Goal: Task Accomplishment & Management: Manage account settings

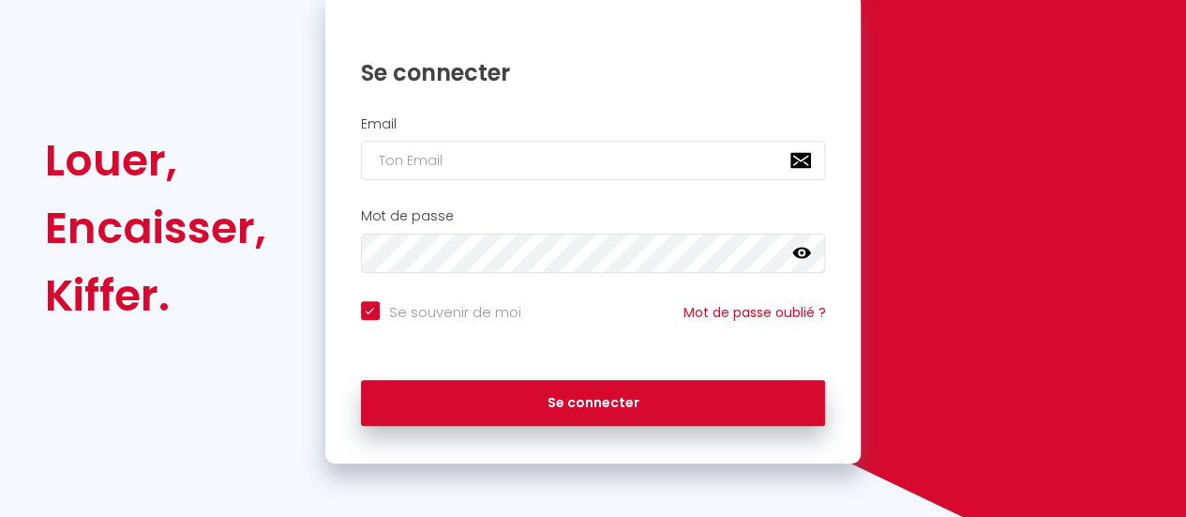
scroll to position [210, 0]
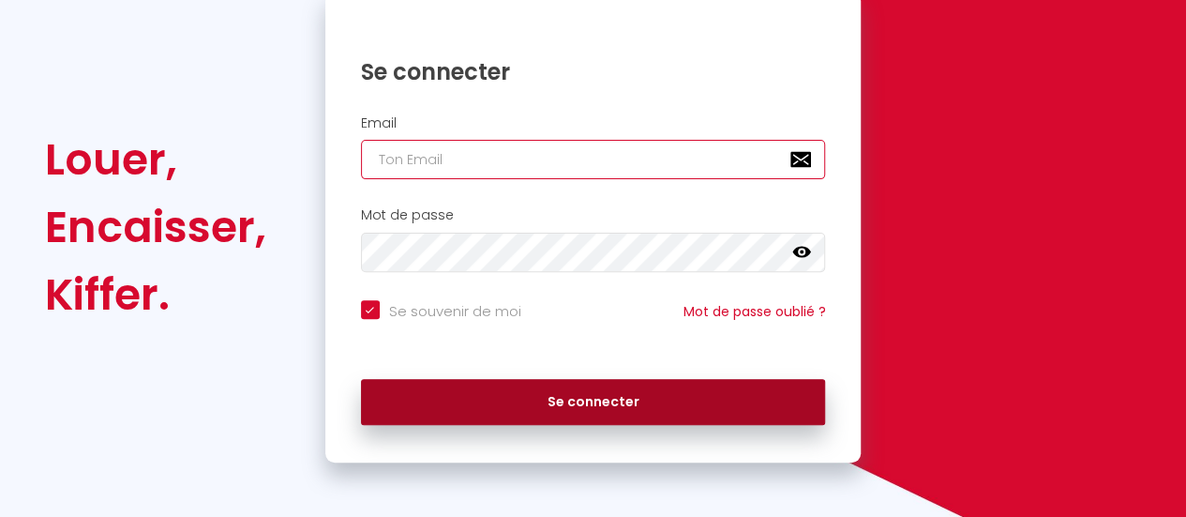
type input "[EMAIL_ADDRESS][DOMAIN_NAME]"
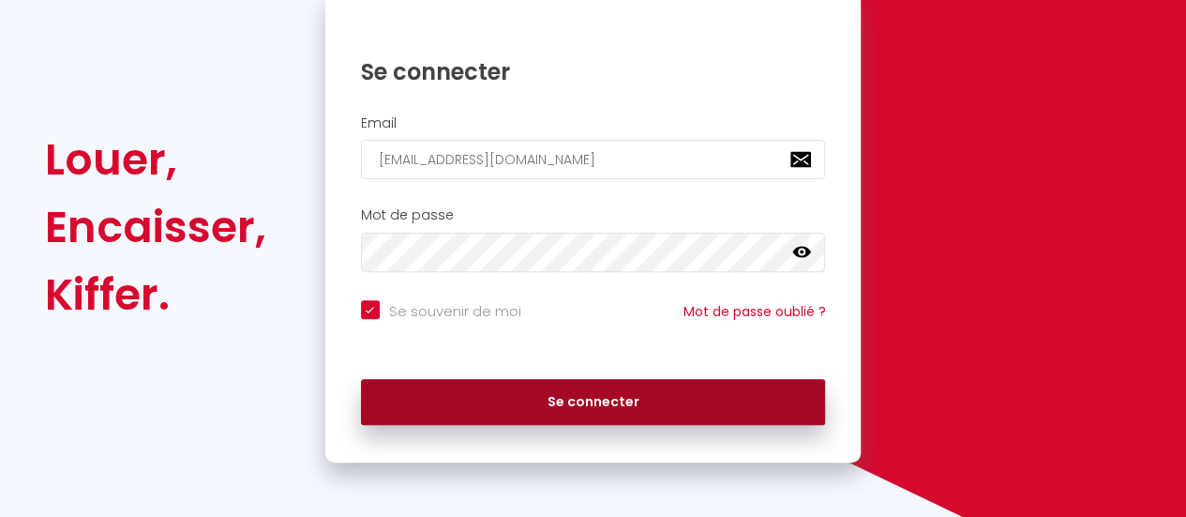
click at [564, 406] on button "Se connecter" at bounding box center [593, 402] width 465 height 47
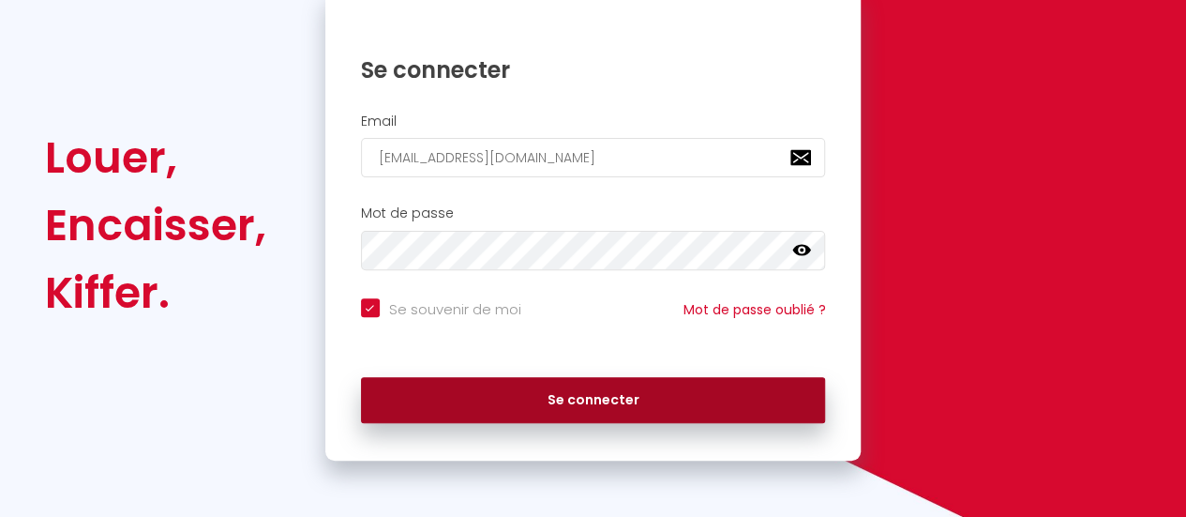
checkbox input "true"
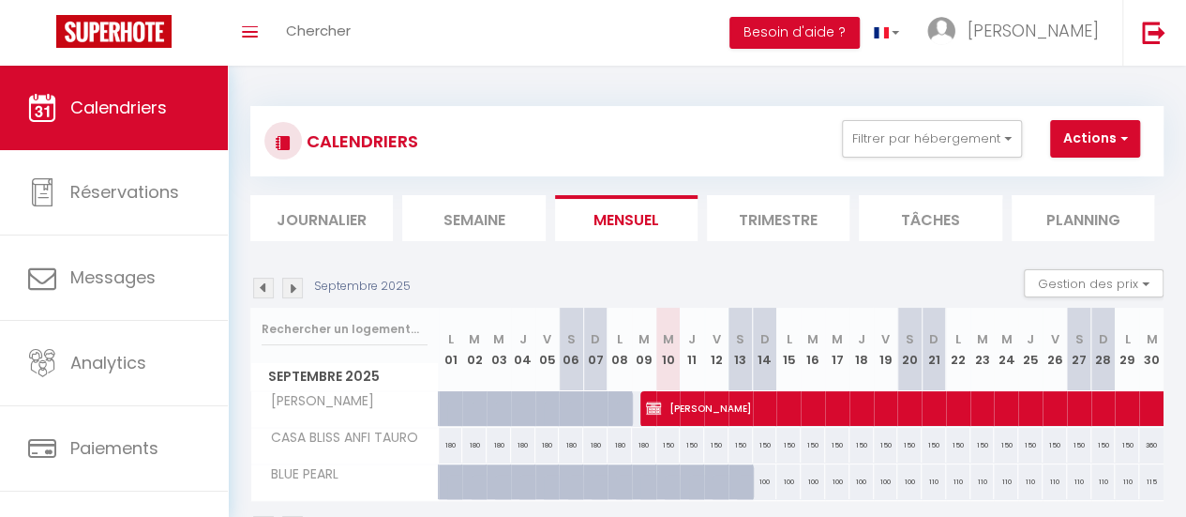
scroll to position [73, 0]
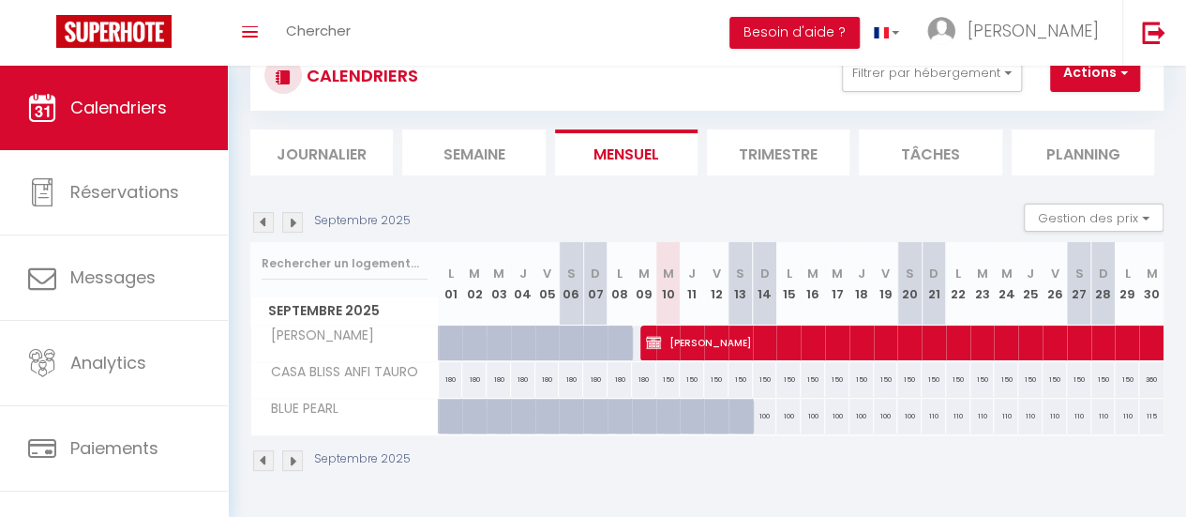
click at [297, 213] on img at bounding box center [292, 222] width 21 height 21
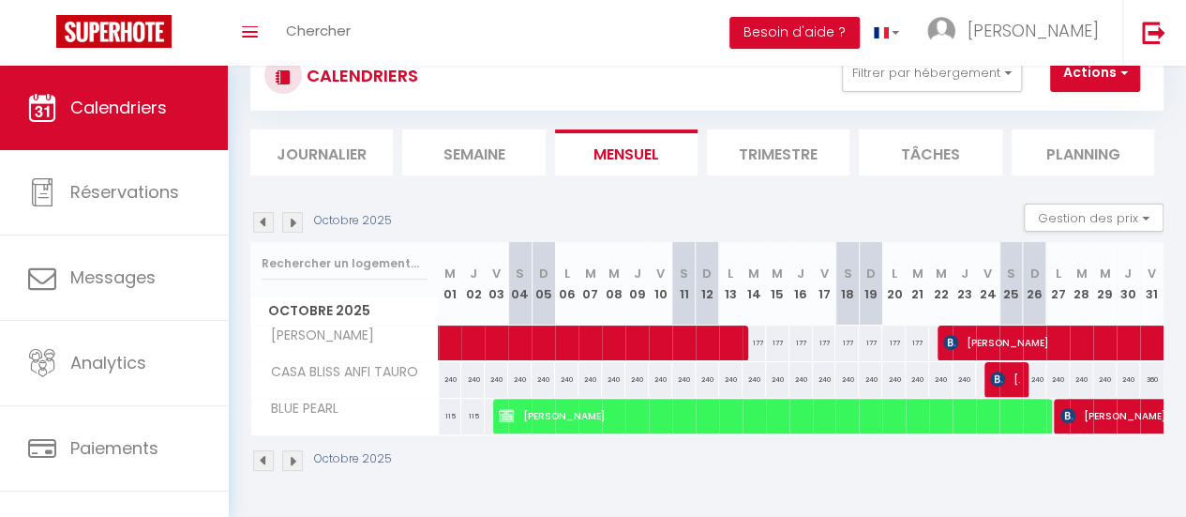
click at [293, 213] on img at bounding box center [292, 222] width 21 height 21
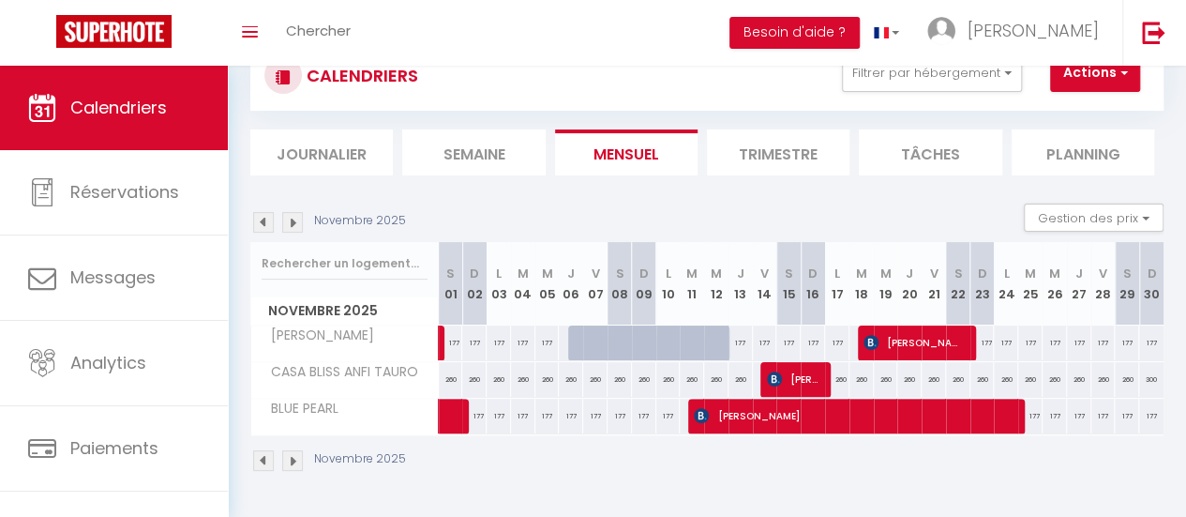
click at [293, 213] on img at bounding box center [292, 222] width 21 height 21
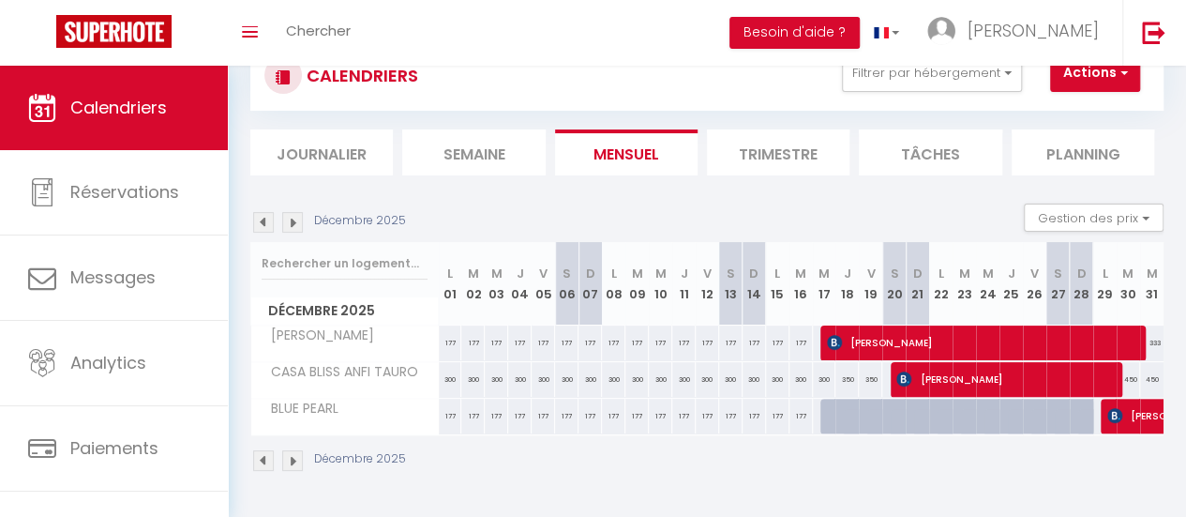
click at [293, 213] on img at bounding box center [292, 222] width 21 height 21
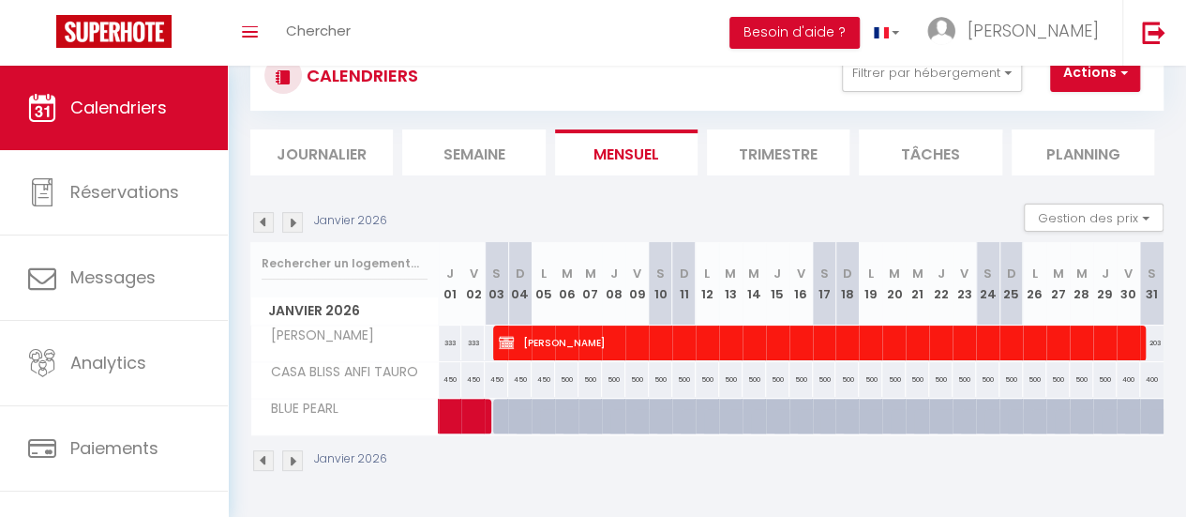
click at [293, 213] on img at bounding box center [292, 222] width 21 height 21
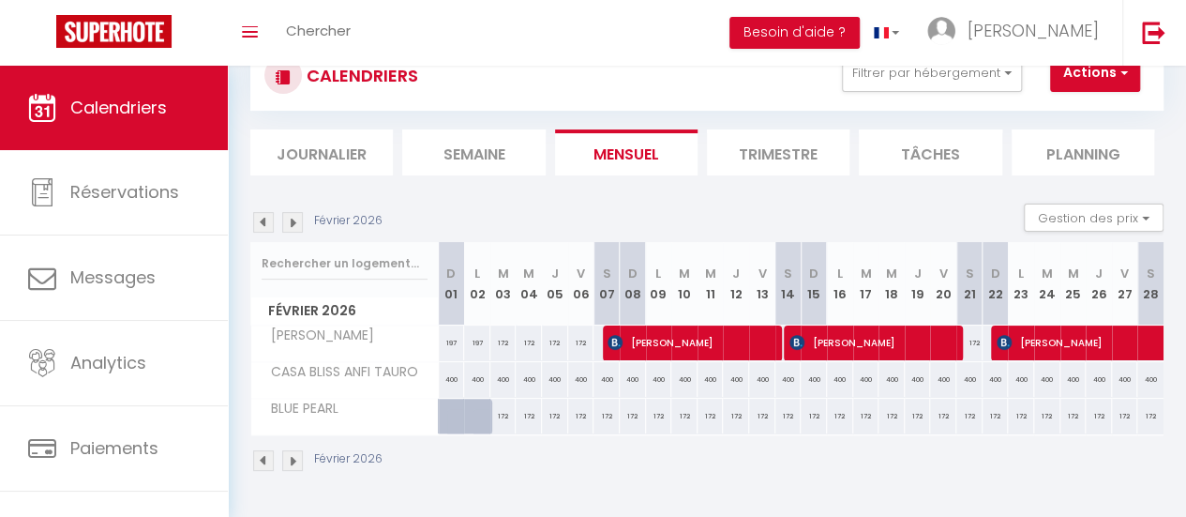
click at [293, 213] on img at bounding box center [292, 222] width 21 height 21
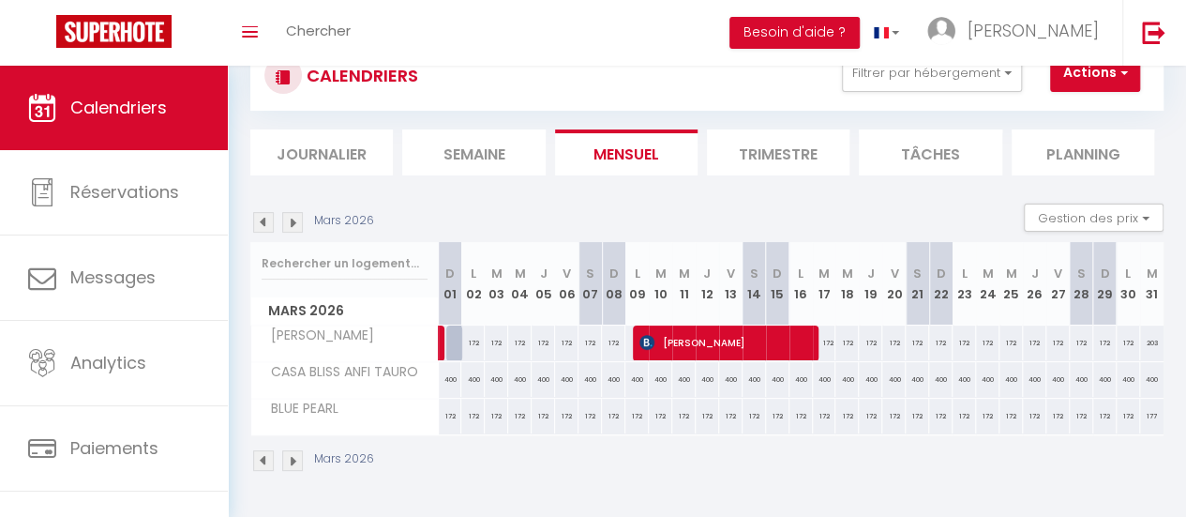
click at [293, 213] on img at bounding box center [292, 222] width 21 height 21
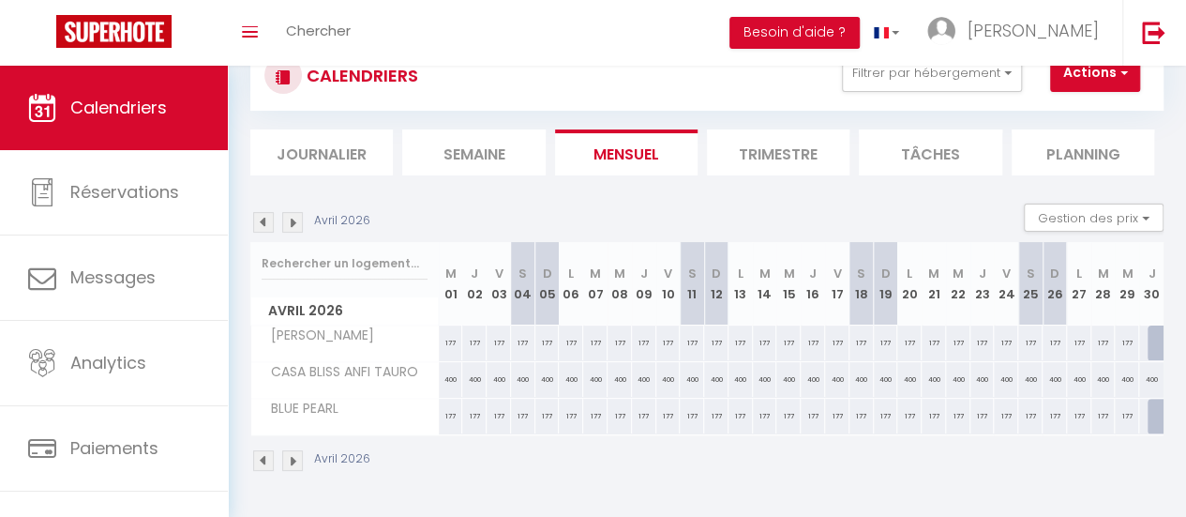
click at [293, 213] on img at bounding box center [292, 222] width 21 height 21
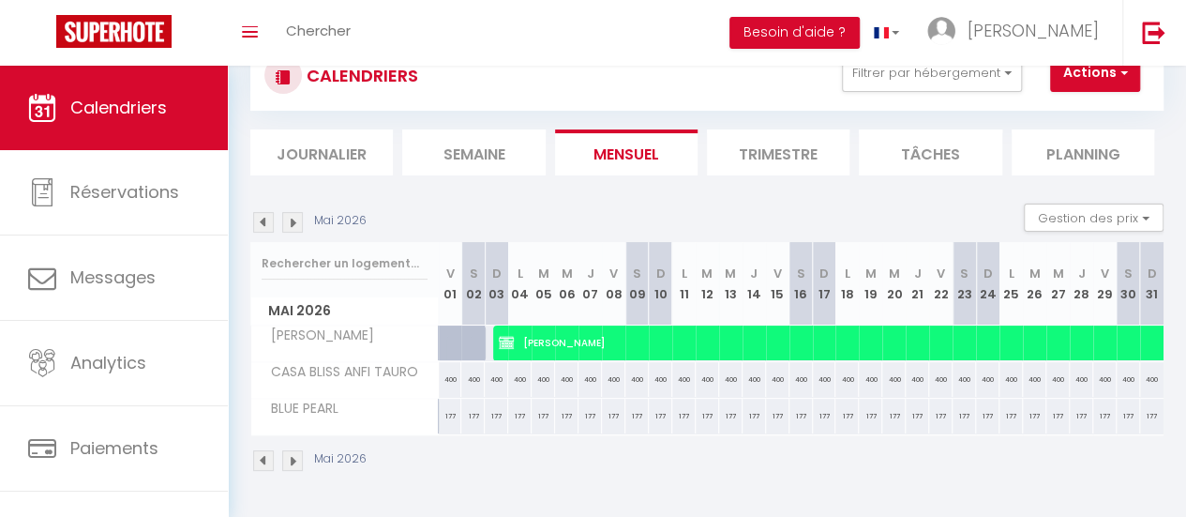
click at [293, 213] on img at bounding box center [292, 222] width 21 height 21
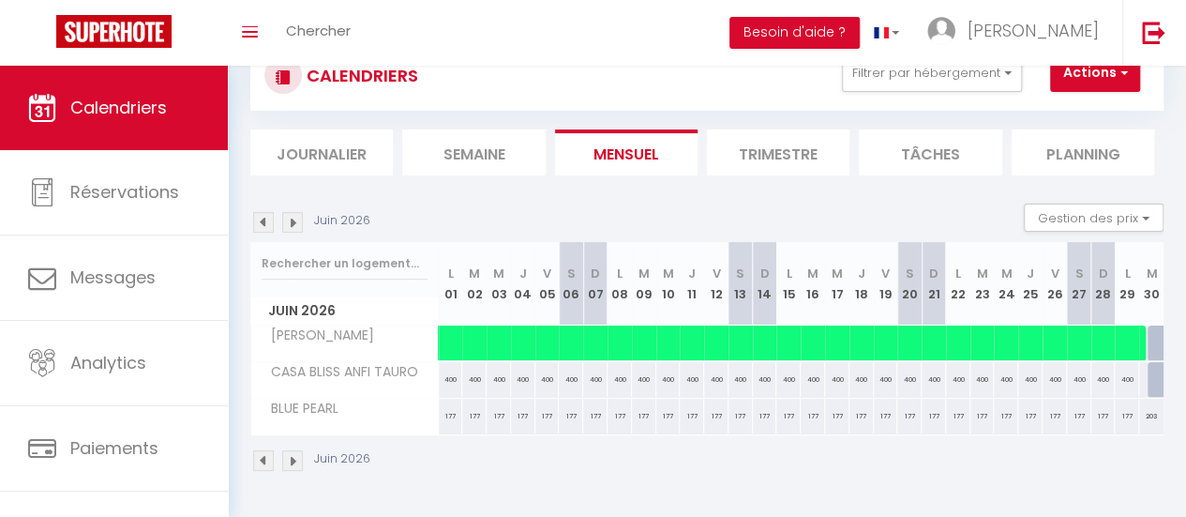
click at [293, 213] on img at bounding box center [292, 222] width 21 height 21
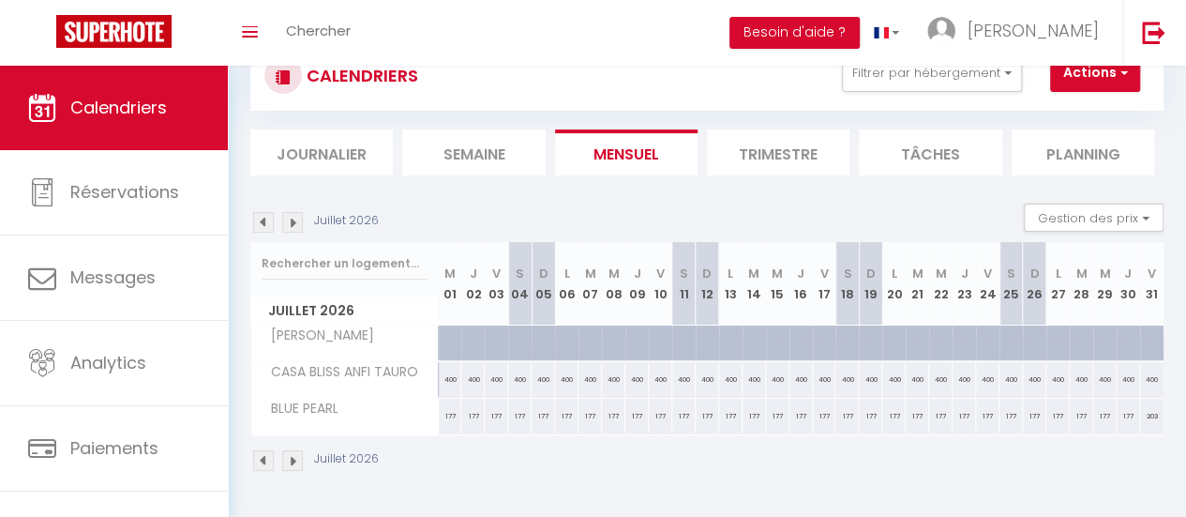
click at [293, 213] on img at bounding box center [292, 222] width 21 height 21
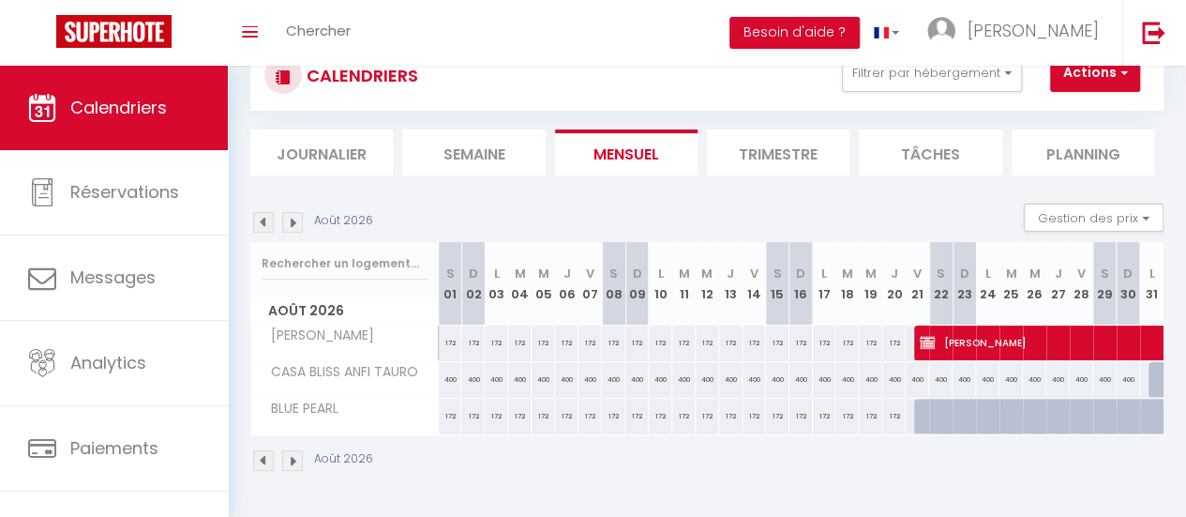
click at [261, 212] on img at bounding box center [263, 222] width 21 height 21
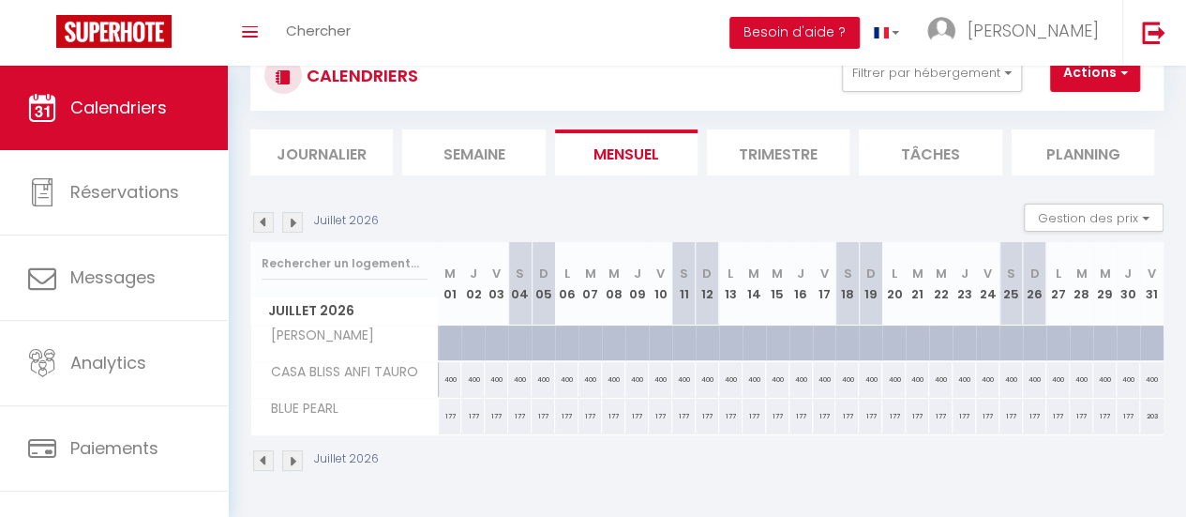
click at [446, 336] on div at bounding box center [457, 354] width 23 height 36
type input "203"
type input "Mer 01 Juillet 2026"
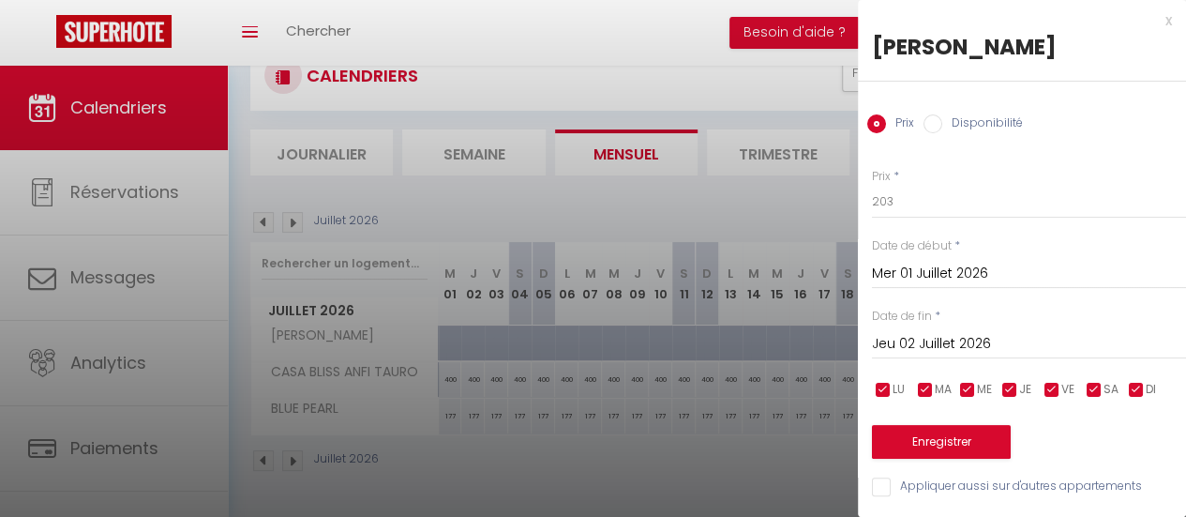
click at [960, 344] on input "Jeu 02 Juillet 2026" at bounding box center [1029, 344] width 314 height 24
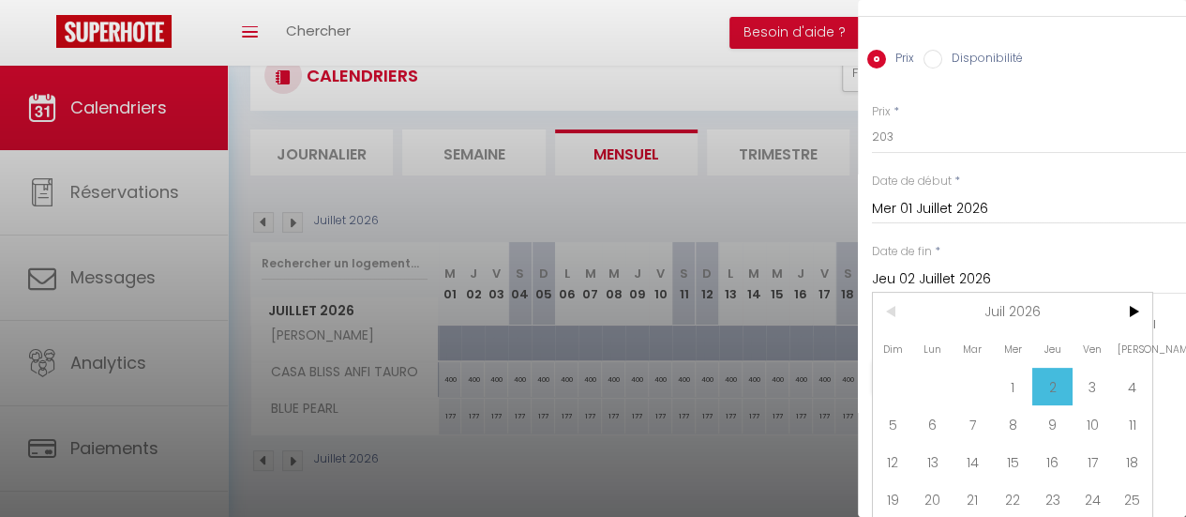
scroll to position [116, 0]
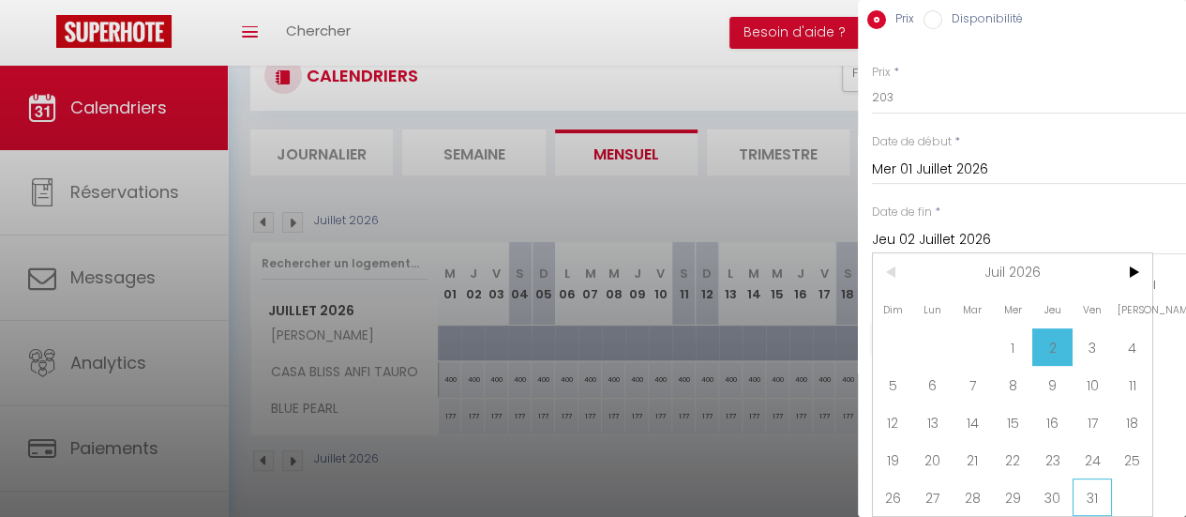
click at [1097, 488] on span "31" at bounding box center [1093, 497] width 40 height 38
type input "Ven 31 Juillet 2026"
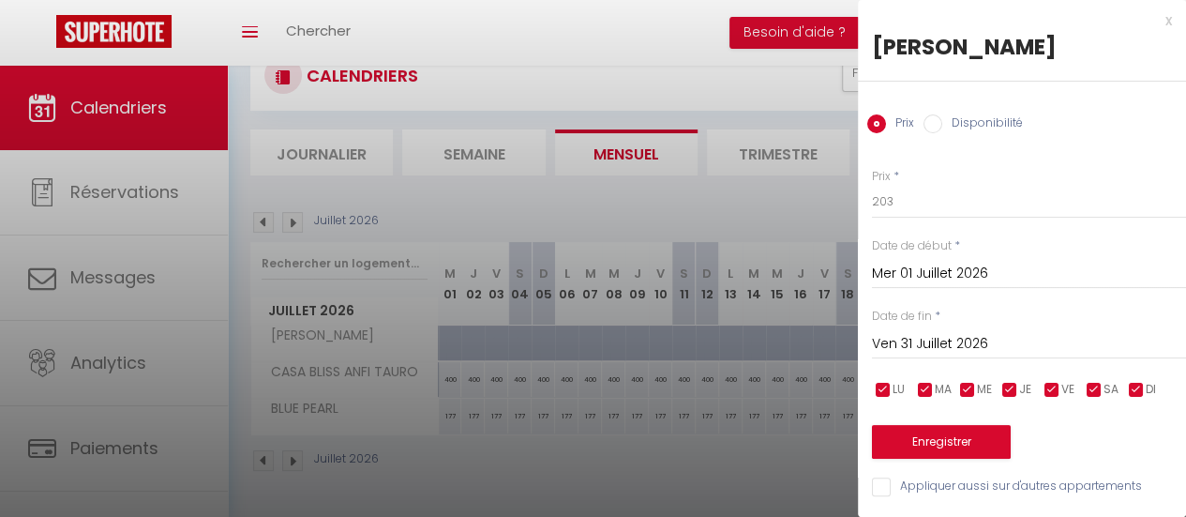
scroll to position [13, 0]
click at [928, 114] on input "Disponibilité" at bounding box center [933, 123] width 19 height 19
radio input "true"
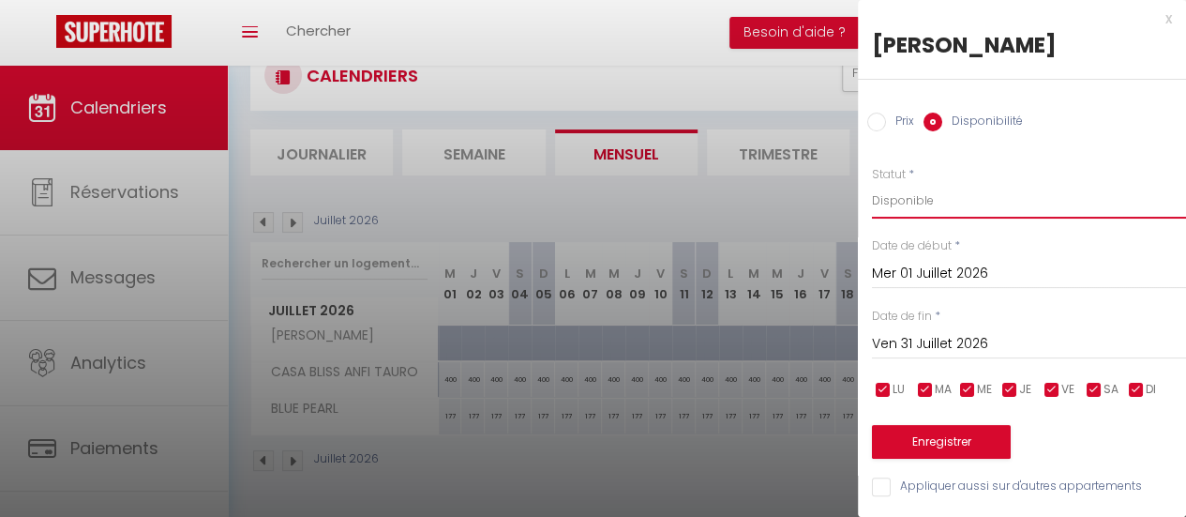
click at [939, 189] on select "Disponible Indisponible" at bounding box center [1029, 201] width 314 height 36
click at [881, 113] on input "Prix" at bounding box center [876, 122] width 19 height 19
radio input "true"
radio input "false"
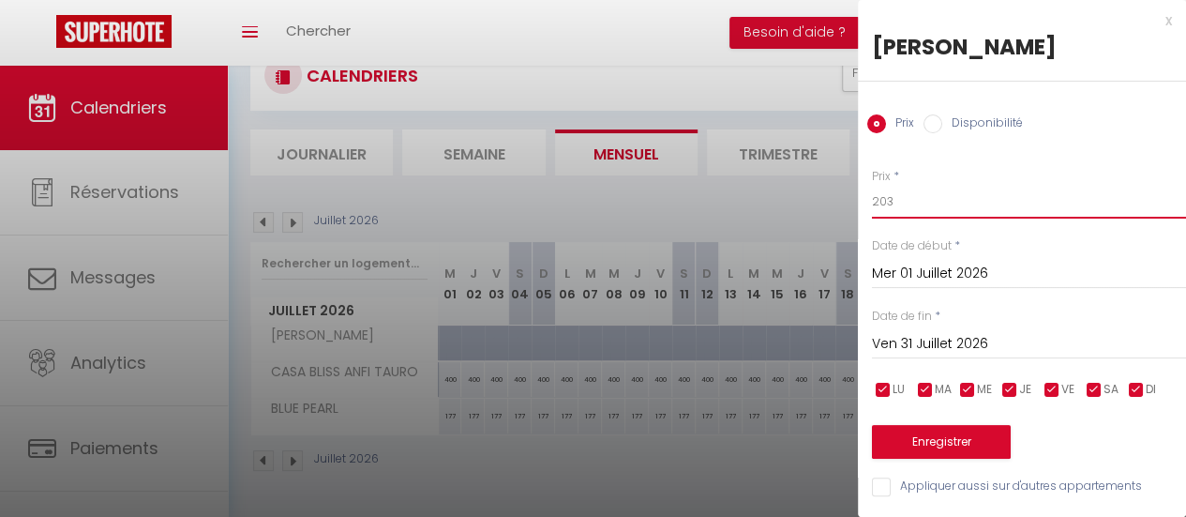
click at [908, 194] on input "203" at bounding box center [1029, 202] width 314 height 34
click at [925, 430] on button "Enregistrer" at bounding box center [941, 442] width 139 height 34
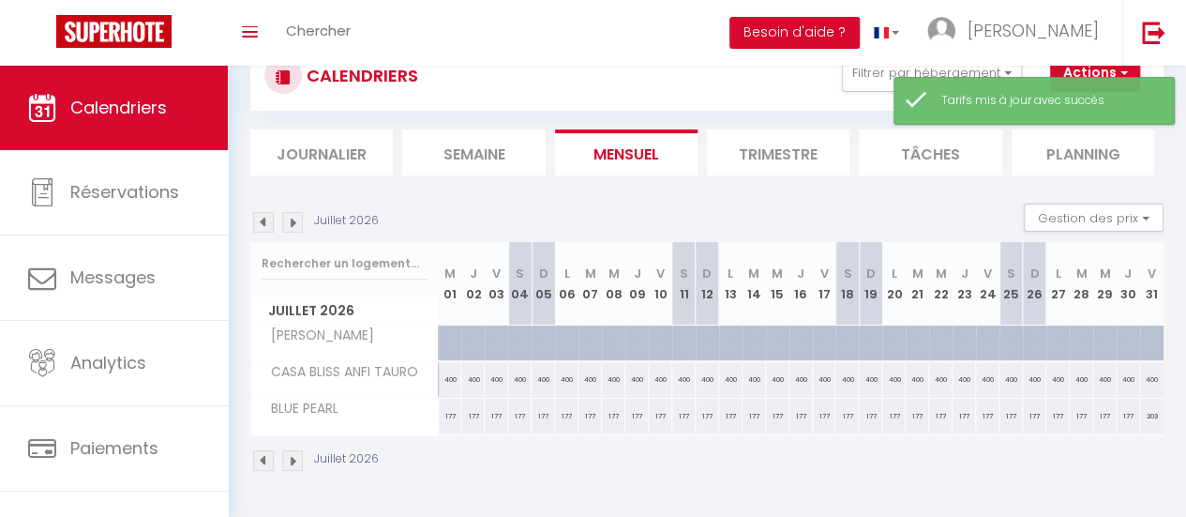
click at [447, 339] on div at bounding box center [457, 354] width 23 height 36
type input "203"
type input "Mer 01 Juillet 2026"
type input "Jeu 02 Juillet 2026"
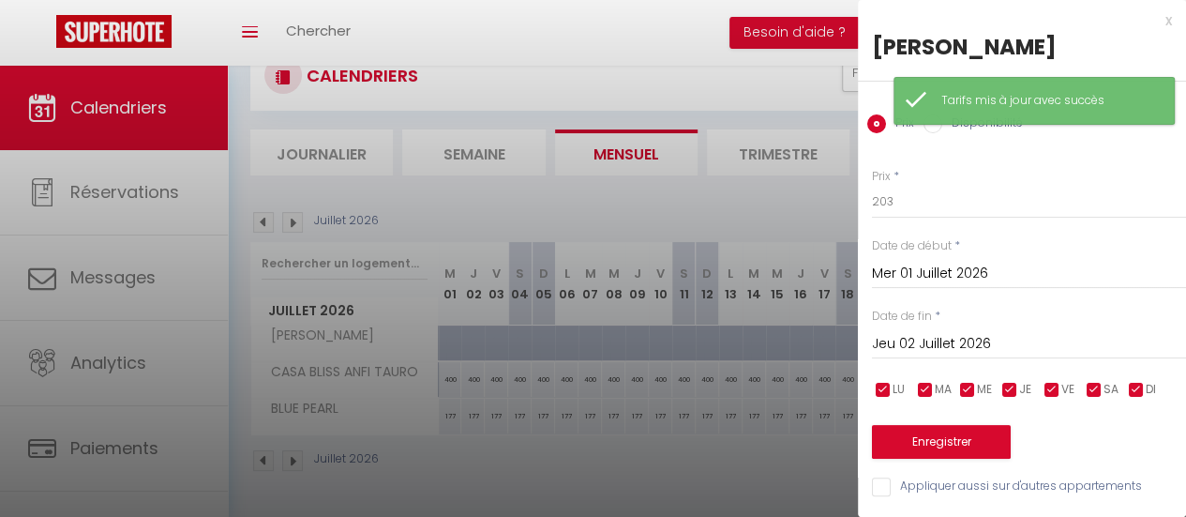
click at [447, 339] on div at bounding box center [593, 258] width 1186 height 517
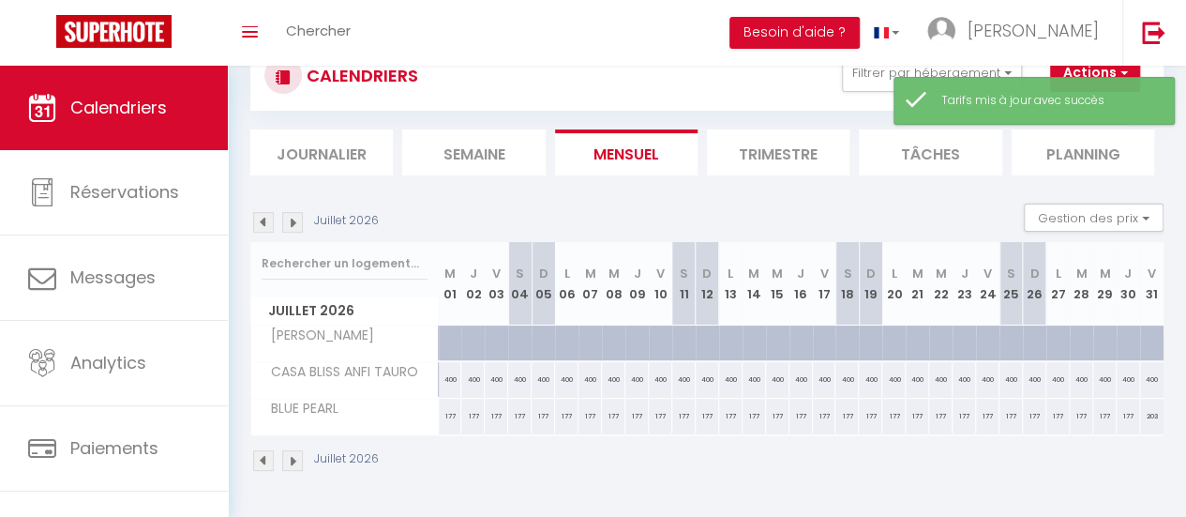
click at [450, 337] on div at bounding box center [457, 354] width 23 height 36
type input "203"
select select "1"
type input "Mer 01 Juillet 2026"
type input "Jeu 02 Juillet 2026"
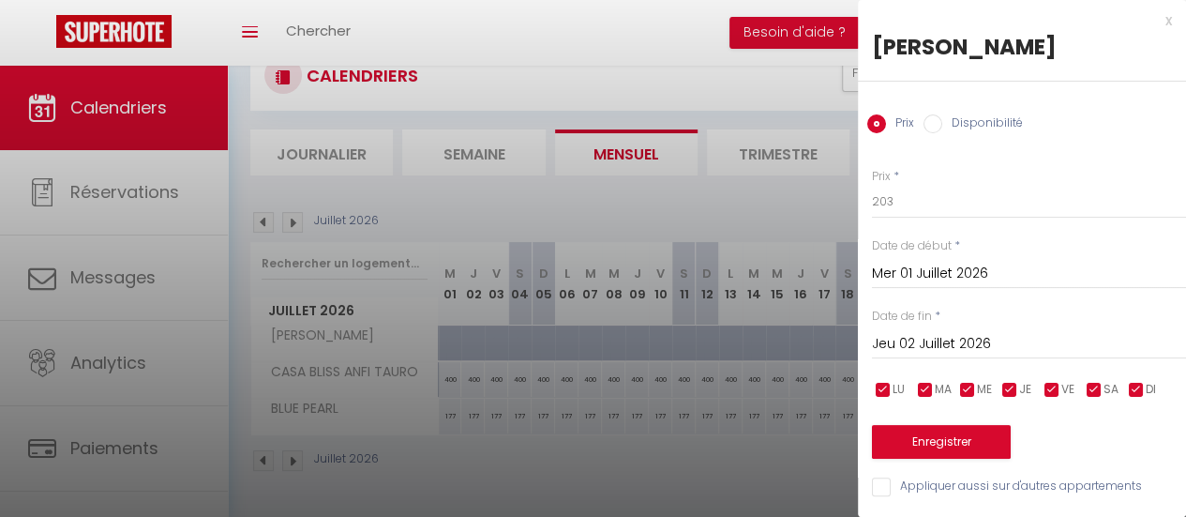
drag, startPoint x: 940, startPoint y: 117, endPoint x: 981, endPoint y: 158, distance: 57.7
click at [940, 122] on input "Disponibilité" at bounding box center [933, 123] width 19 height 19
radio input "true"
radio input "false"
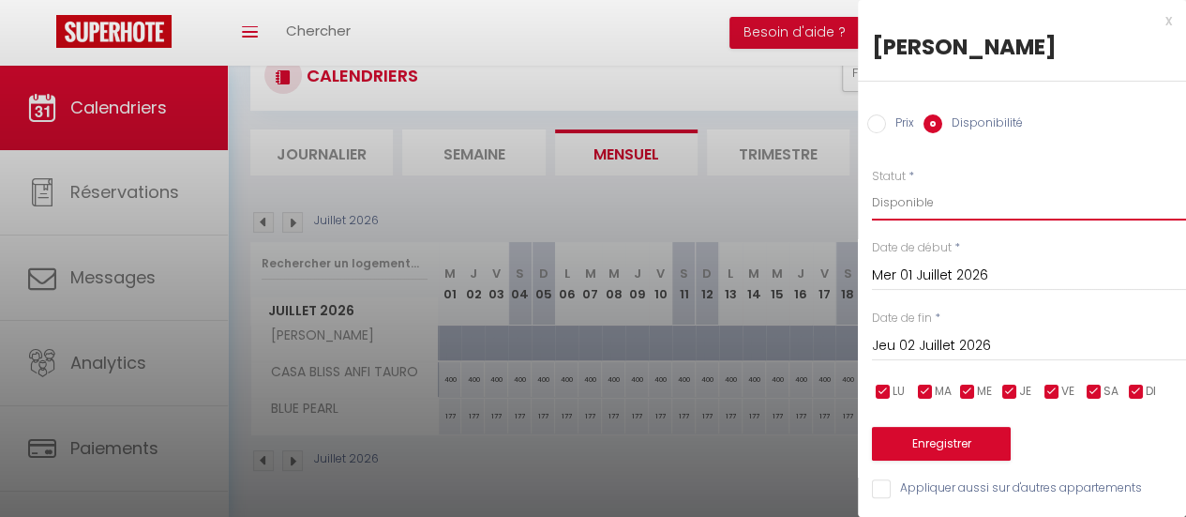
click at [902, 196] on select "Disponible Indisponible" at bounding box center [1029, 203] width 314 height 36
click at [872, 185] on select "Disponible Indisponible" at bounding box center [1029, 203] width 314 height 36
click at [924, 346] on input "Jeu 02 Juillet 2026" at bounding box center [1029, 346] width 314 height 24
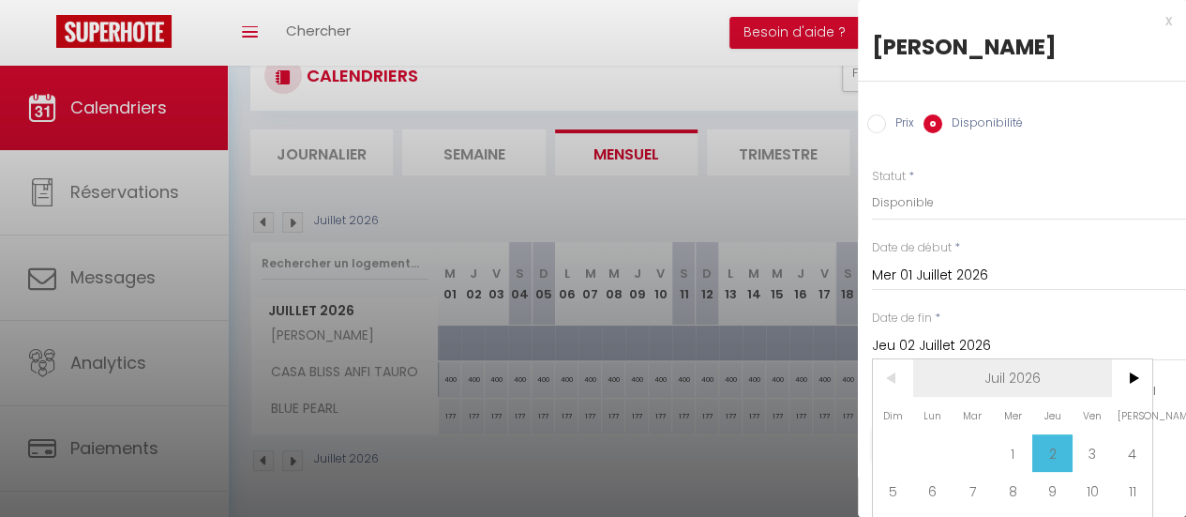
scroll to position [118, 0]
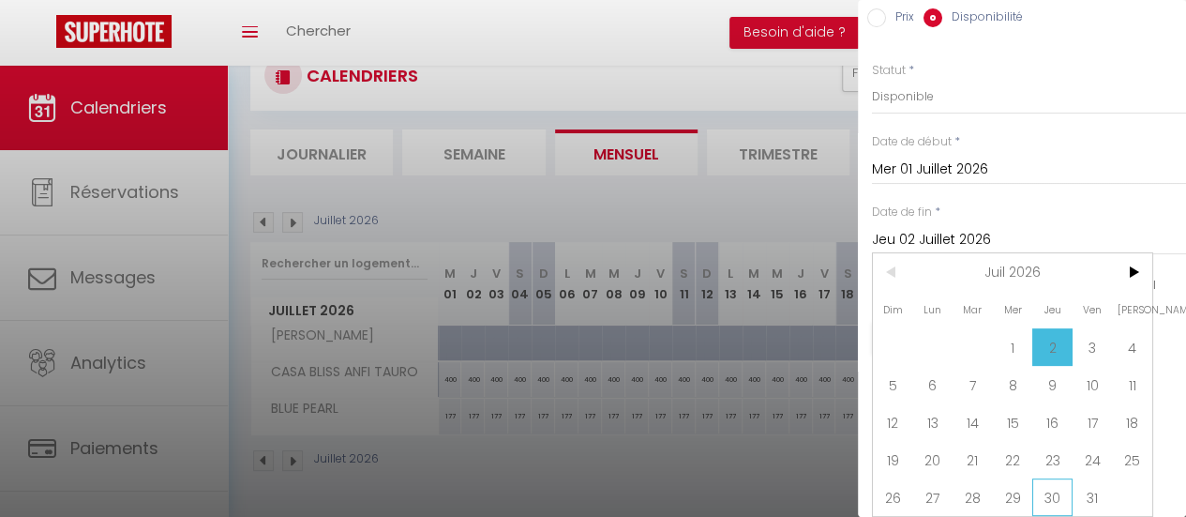
click at [1058, 480] on span "30" at bounding box center [1053, 497] width 40 height 38
type input "[DATE]"
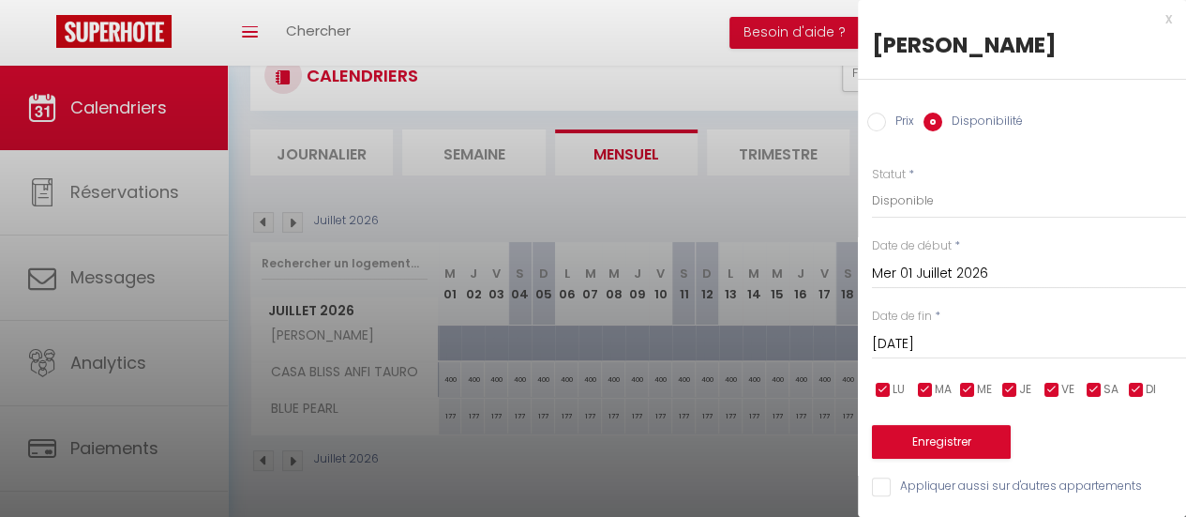
scroll to position [15, 0]
click at [955, 431] on button "Enregistrer" at bounding box center [941, 442] width 139 height 34
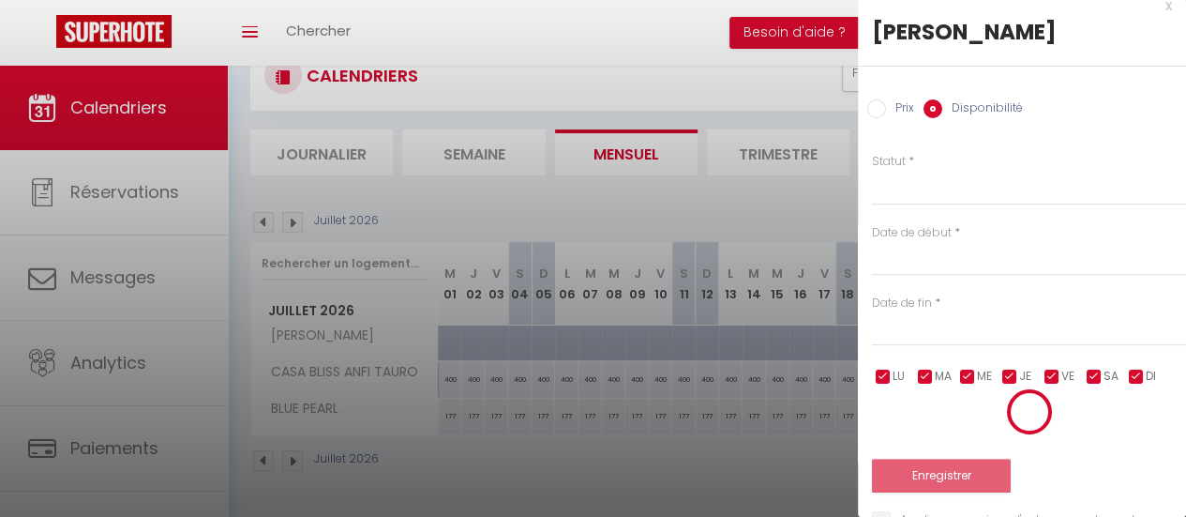
scroll to position [73, 0]
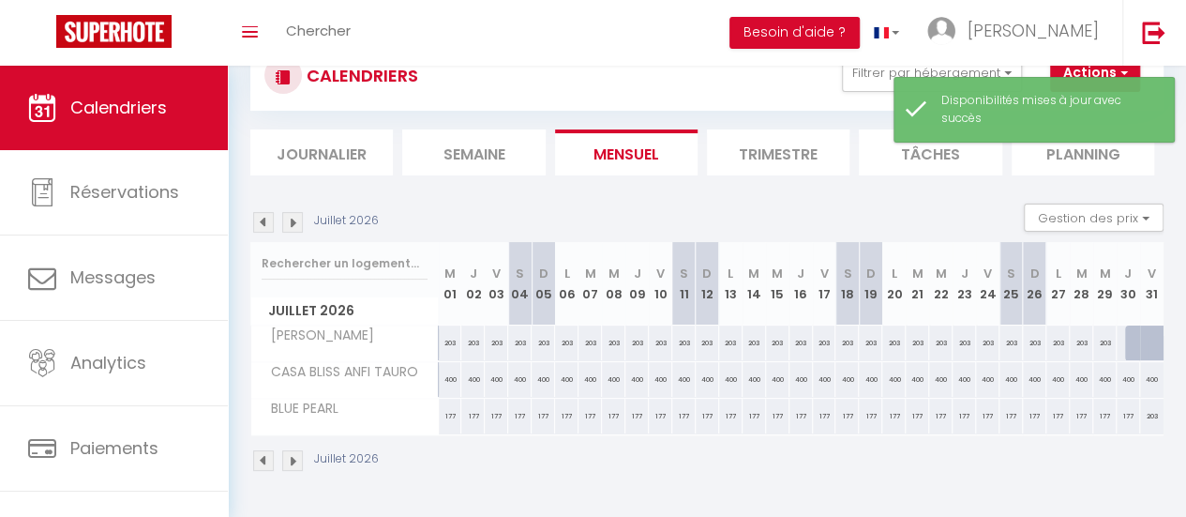
click at [1125, 339] on div at bounding box center [1136, 343] width 23 height 36
select select "1"
type input "[DATE]"
type input "Ven 31 Juillet 2026"
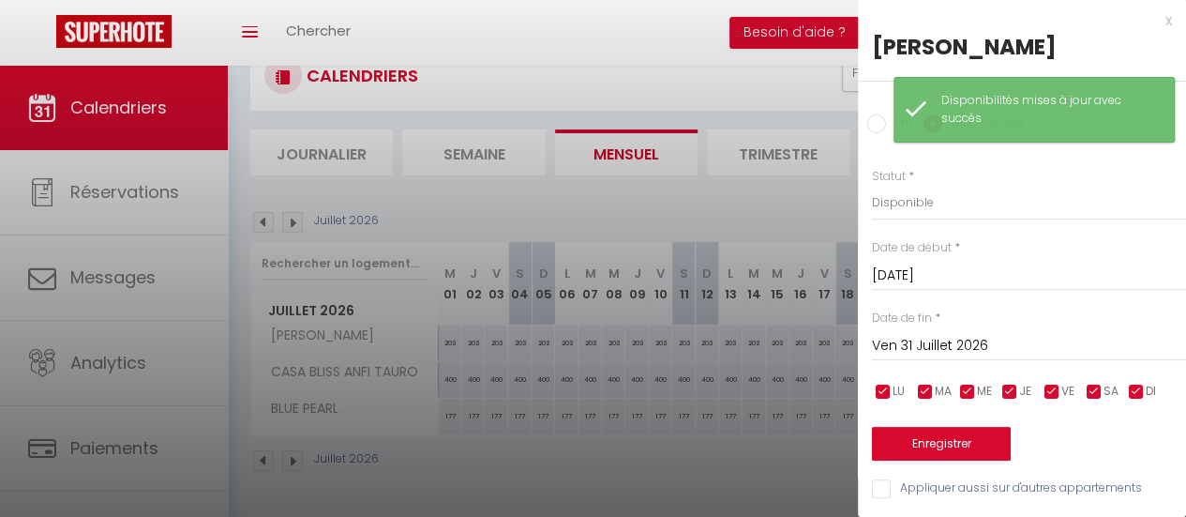
click at [972, 278] on input "[DATE]" at bounding box center [1029, 276] width 314 height 24
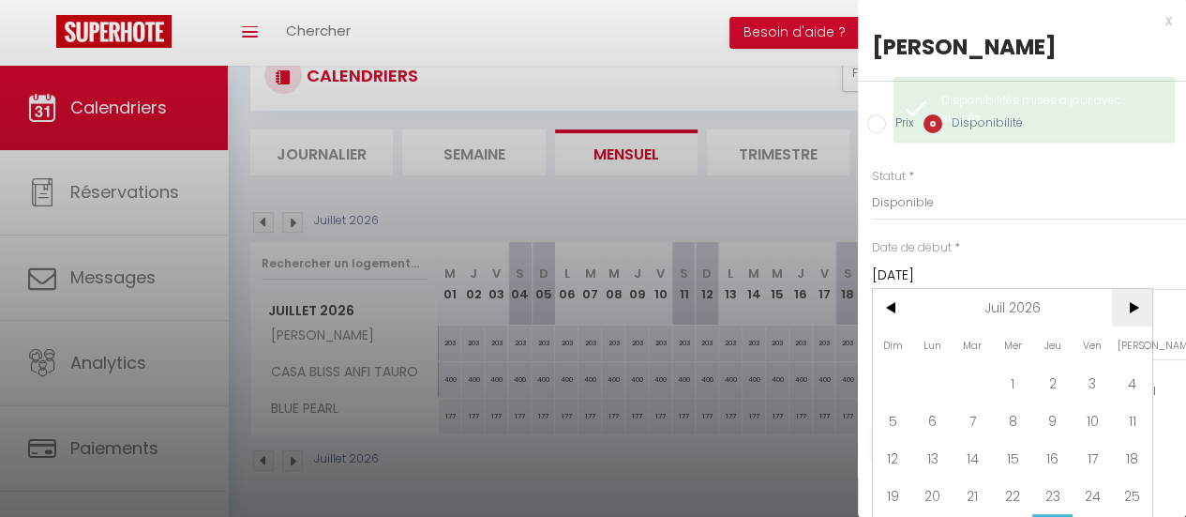
click at [1136, 308] on span ">" at bounding box center [1132, 308] width 40 height 38
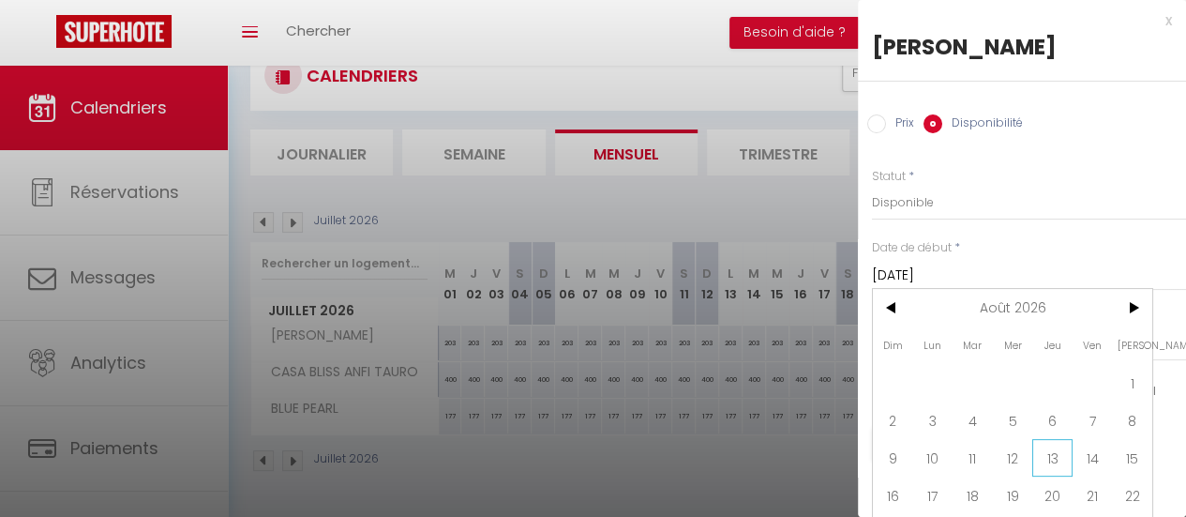
click at [1061, 458] on span "13" at bounding box center [1053, 458] width 40 height 38
type input "Jeu 13 Août 2026"
type input "Ven 14 Août 2026"
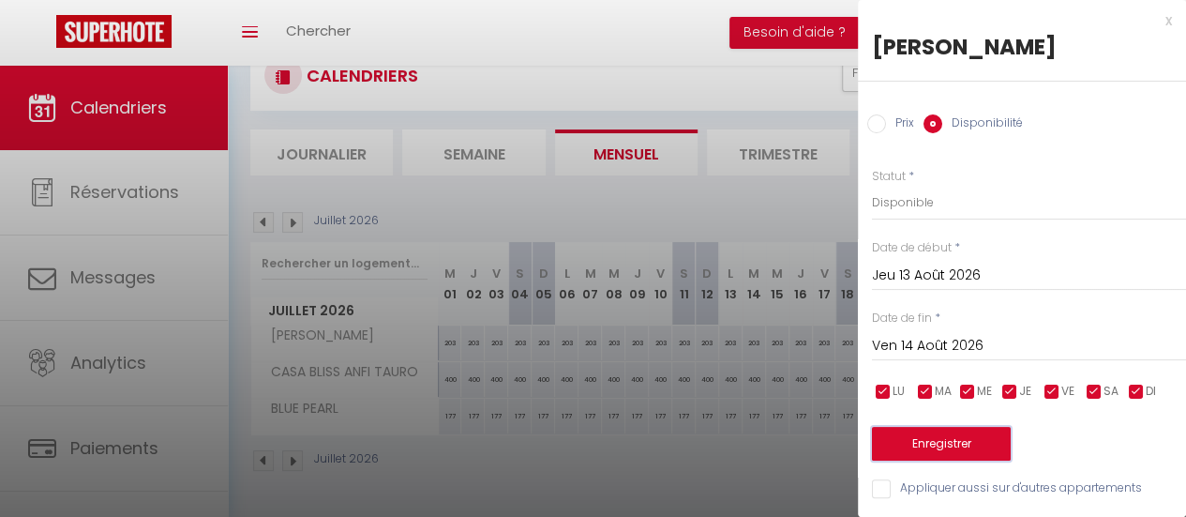
click at [932, 439] on button "Enregistrer" at bounding box center [941, 444] width 139 height 34
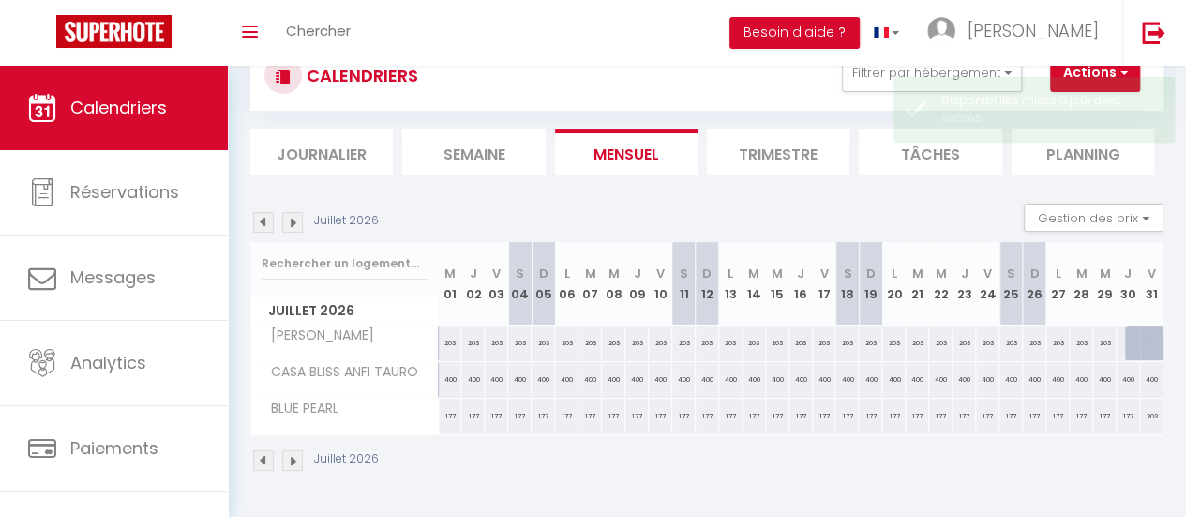
click at [291, 216] on img at bounding box center [292, 222] width 21 height 21
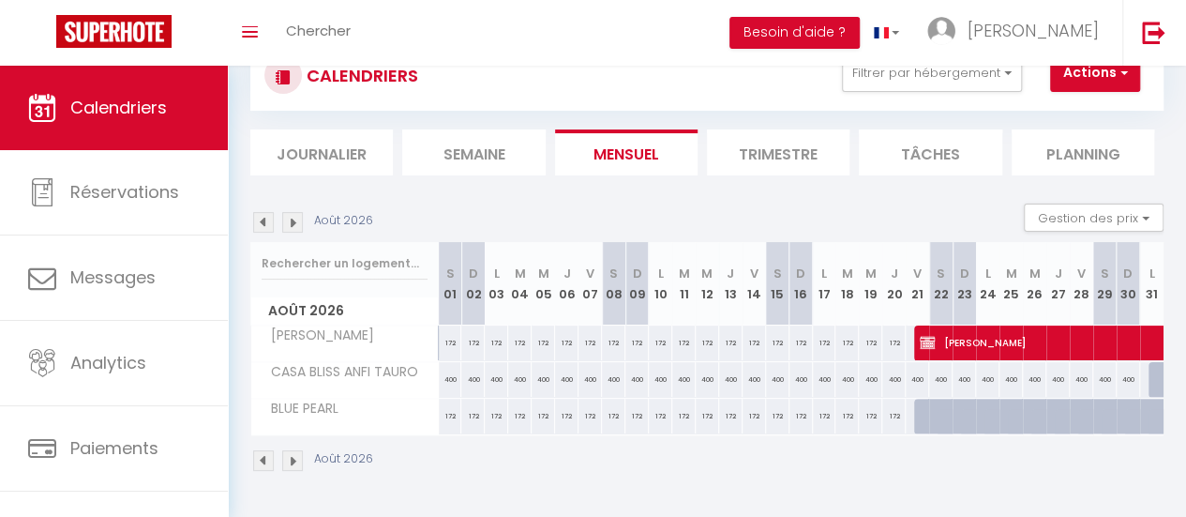
click at [291, 216] on img at bounding box center [292, 222] width 21 height 21
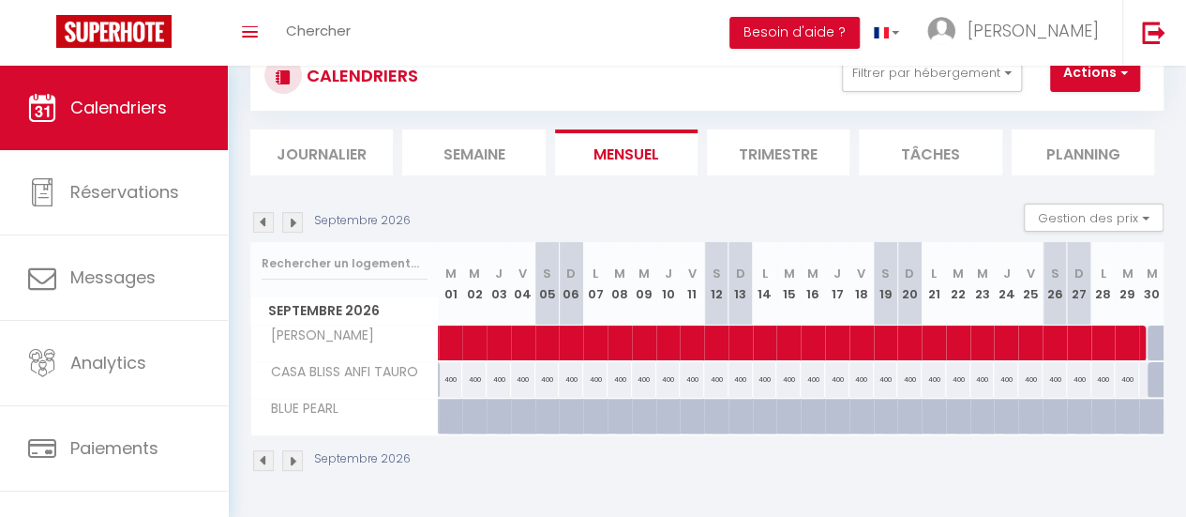
click at [270, 216] on img at bounding box center [263, 222] width 21 height 21
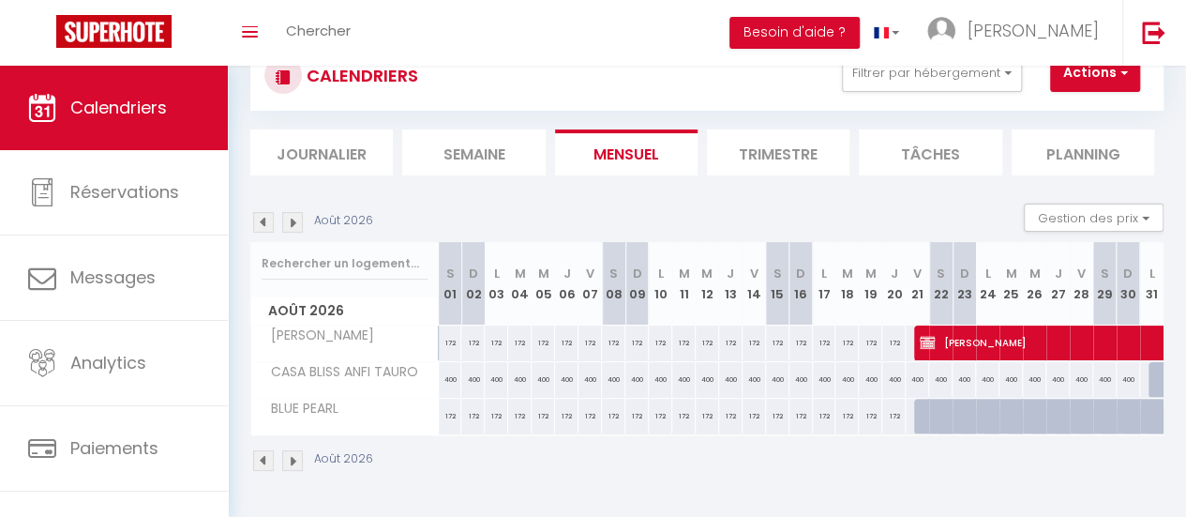
click at [914, 416] on div at bounding box center [925, 417] width 23 height 36
select select "1"
type input "Ven 21 Août 2026"
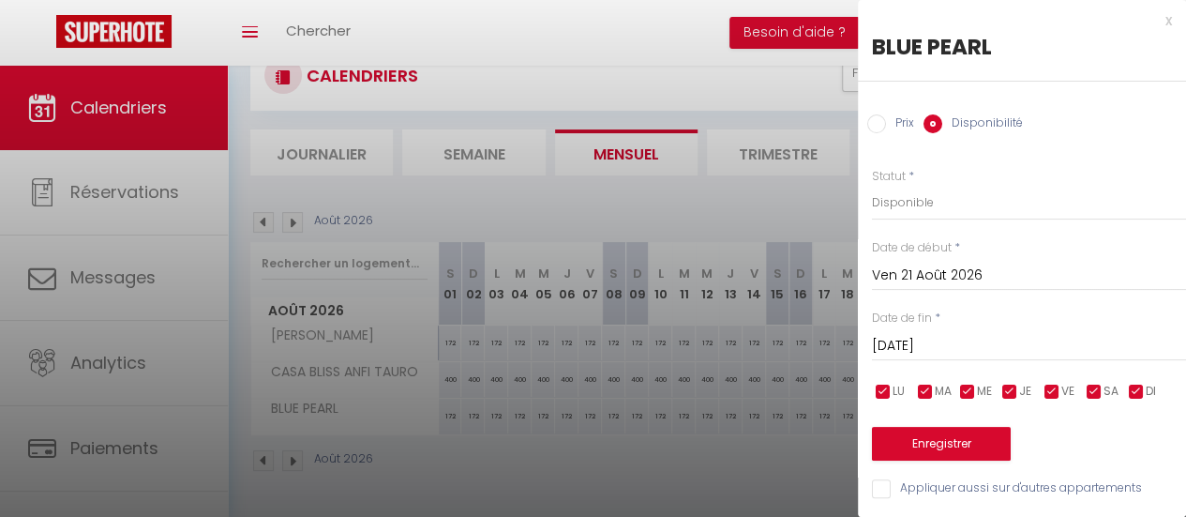
click at [936, 346] on input "[DATE]" at bounding box center [1029, 346] width 314 height 24
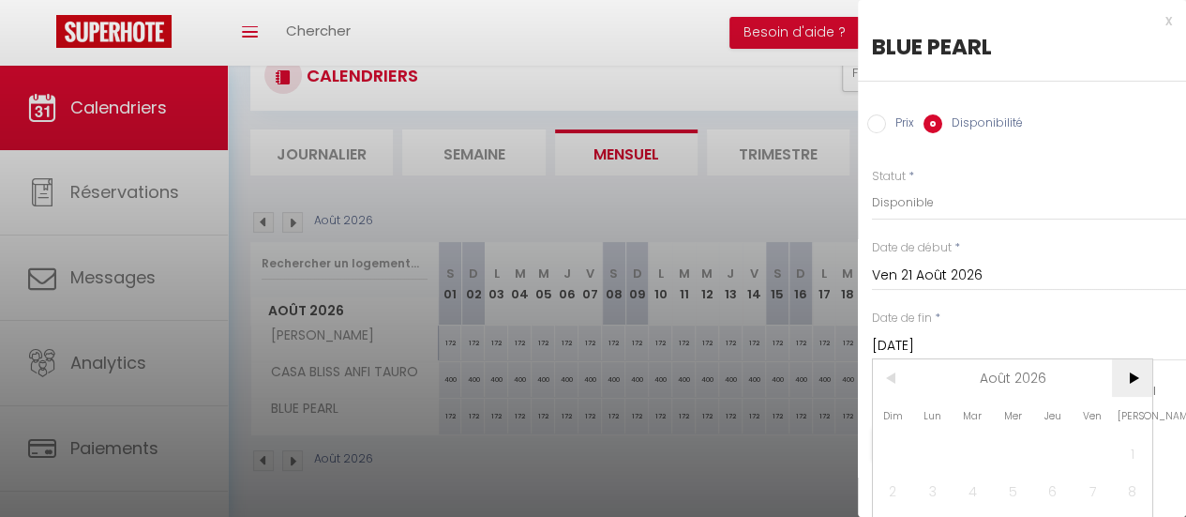
click at [1130, 377] on span ">" at bounding box center [1132, 378] width 40 height 38
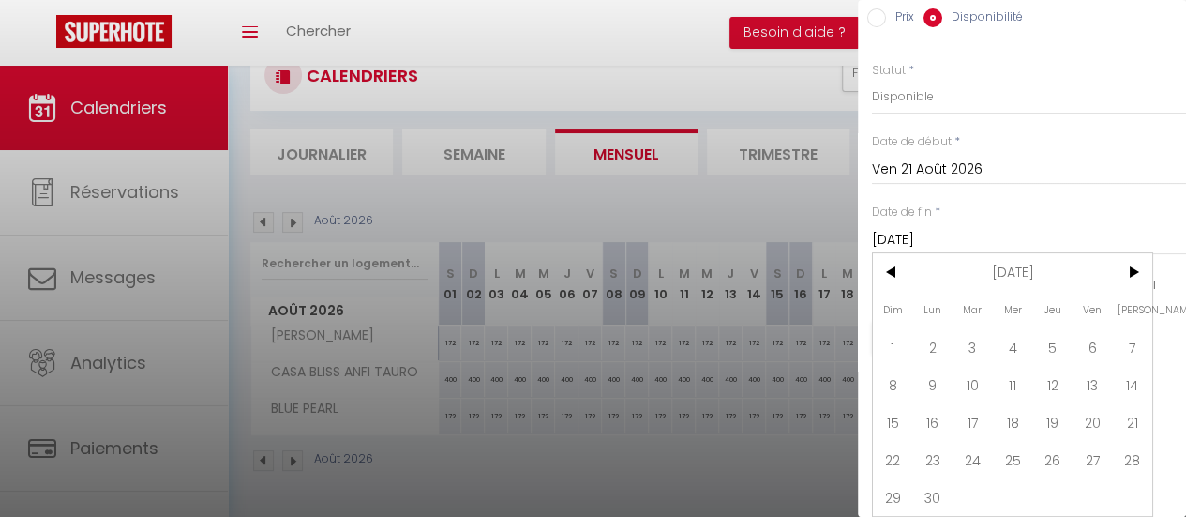
scroll to position [118, 0]
click at [927, 482] on span "30" at bounding box center [933, 497] width 40 height 38
type input "Lun 30 Novembre 2026"
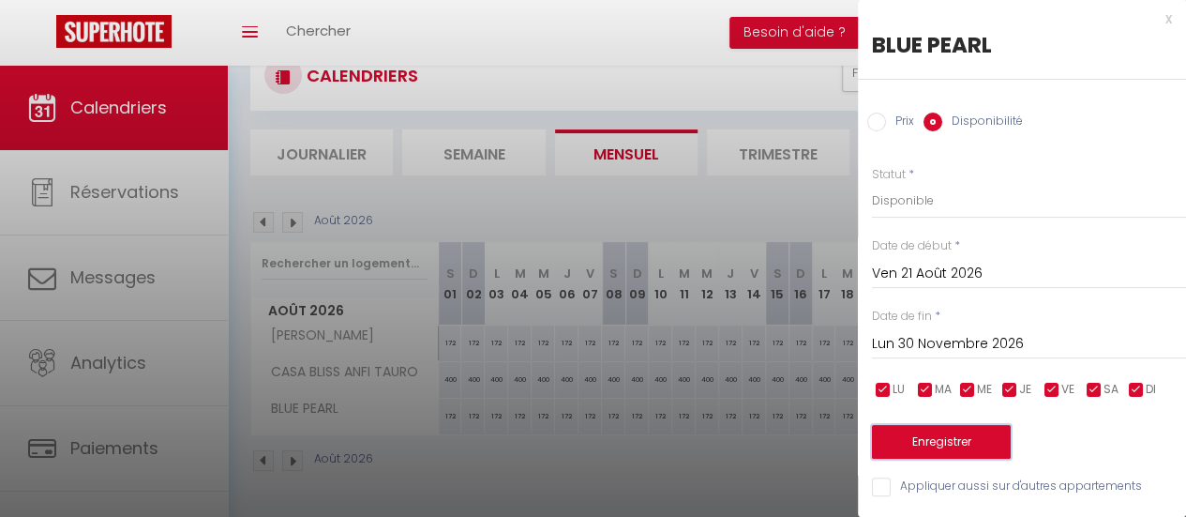
click at [927, 431] on button "Enregistrer" at bounding box center [941, 442] width 139 height 34
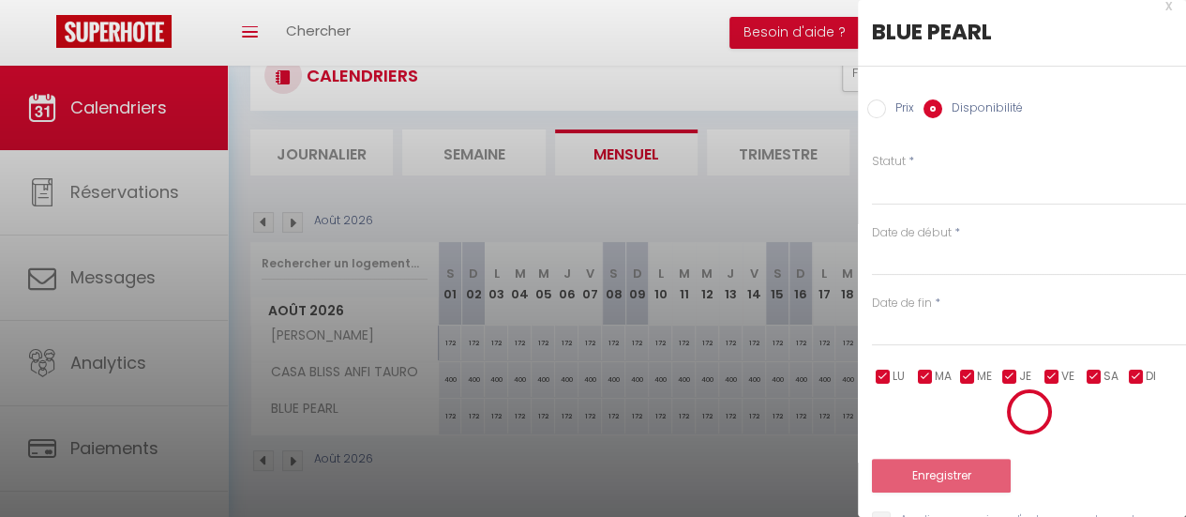
scroll to position [73, 0]
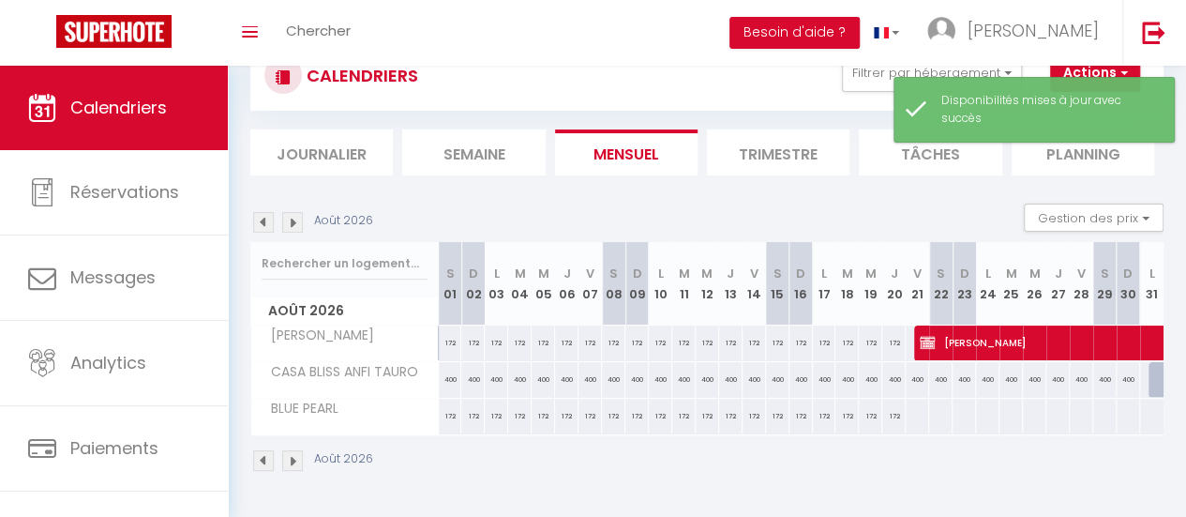
click at [912, 414] on div at bounding box center [917, 416] width 24 height 35
select select "1"
type input "Ven 21 Août 2026"
type input "[DATE]"
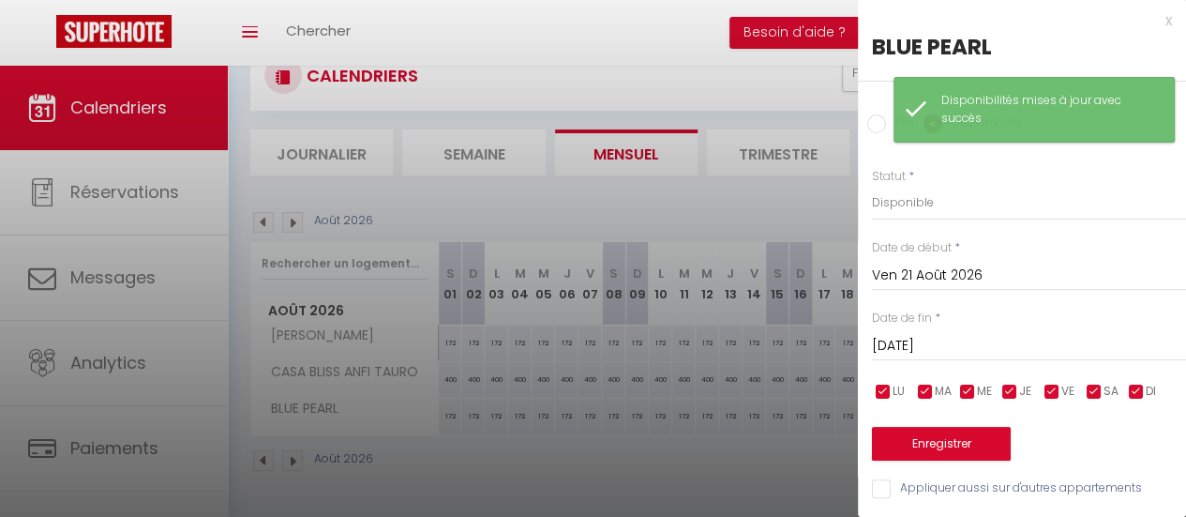
click at [753, 450] on div at bounding box center [593, 258] width 1186 height 517
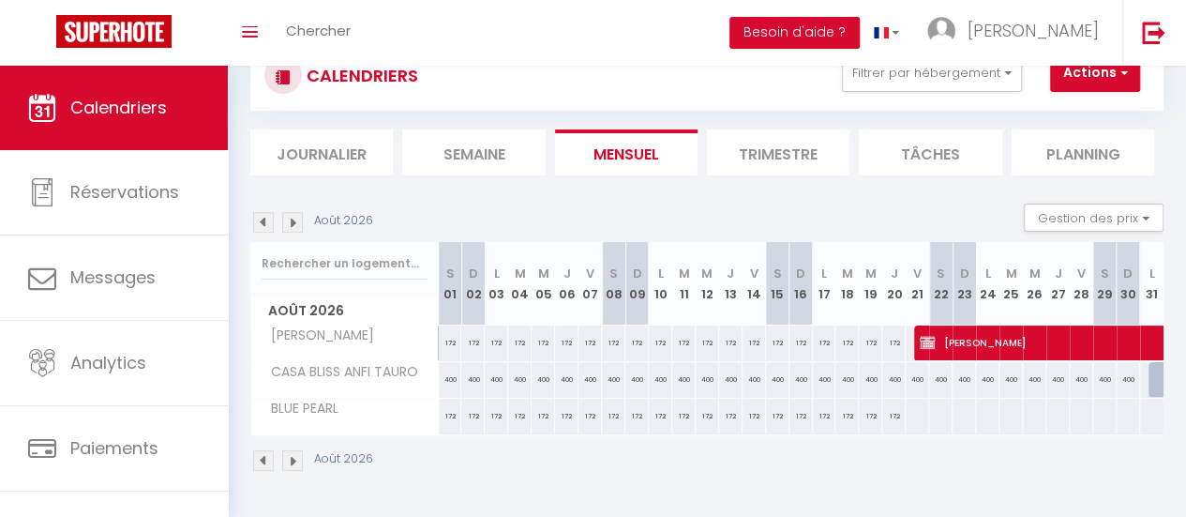
click at [908, 406] on div at bounding box center [917, 416] width 24 height 35
select select "1"
type input "Ven 21 Août 2026"
type input "[DATE]"
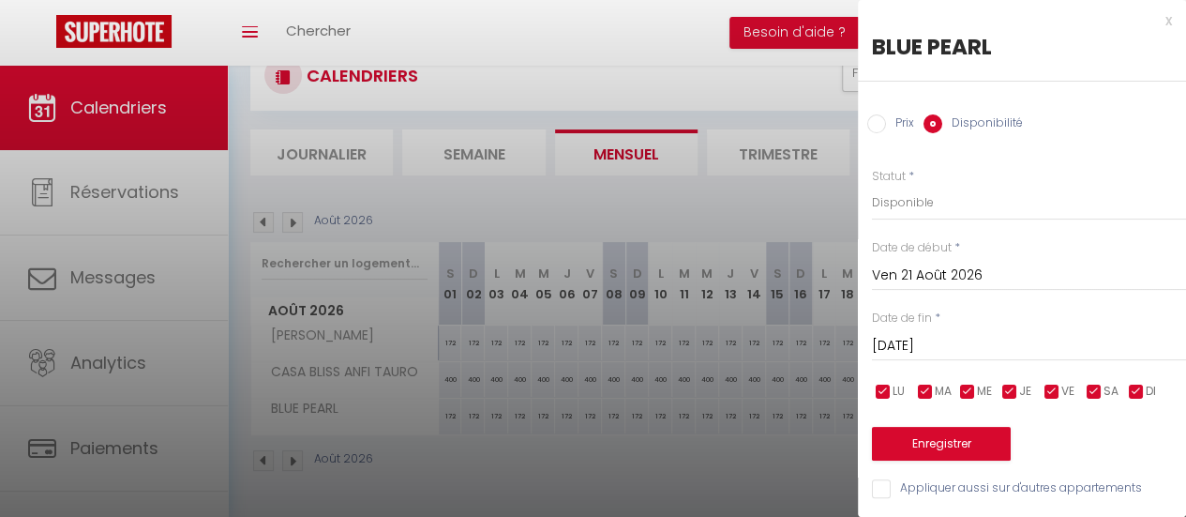
click at [876, 121] on input "Prix" at bounding box center [876, 123] width 19 height 19
radio input "true"
radio input "false"
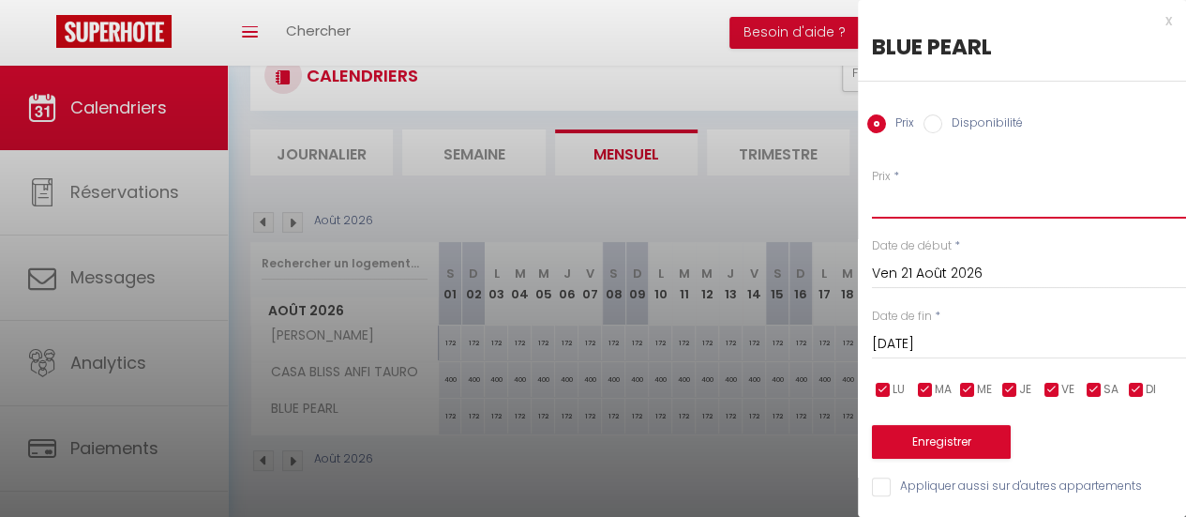
click at [898, 209] on input "Prix" at bounding box center [1029, 202] width 314 height 34
type input "172"
click at [972, 350] on input "[DATE]" at bounding box center [1029, 344] width 314 height 24
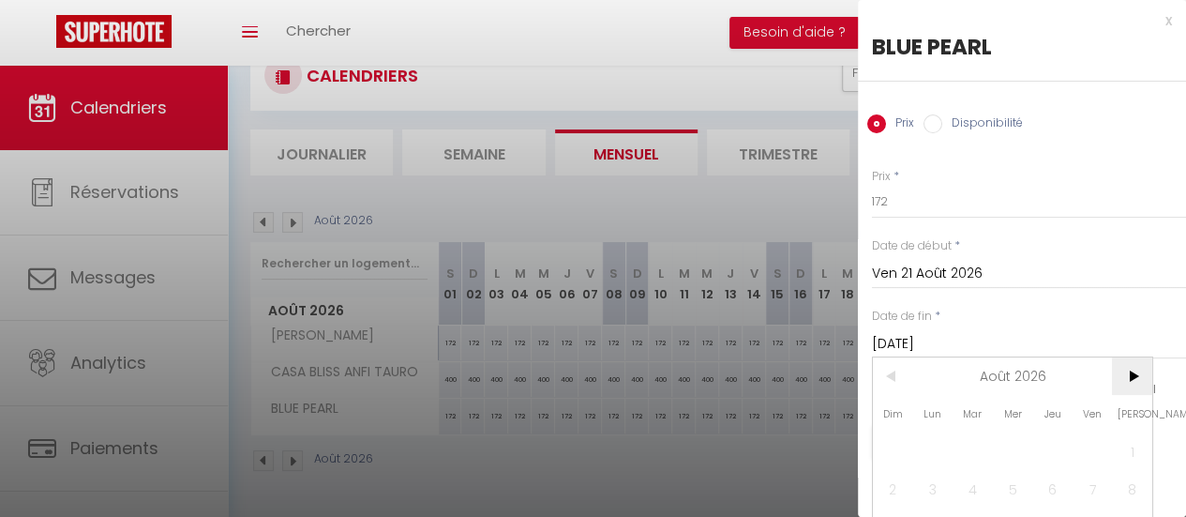
click at [1124, 371] on span ">" at bounding box center [1132, 376] width 40 height 38
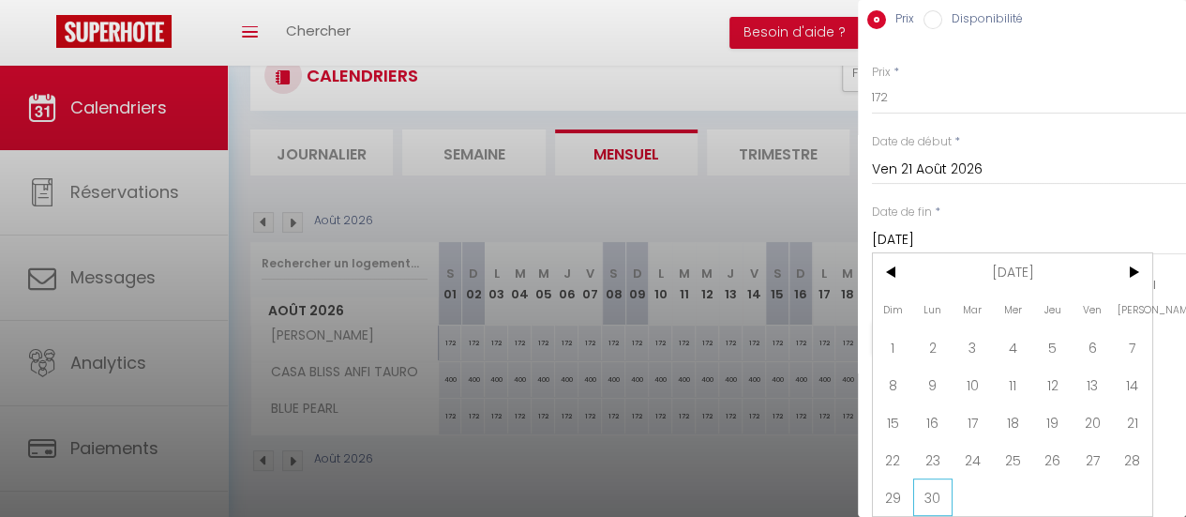
click at [934, 483] on span "30" at bounding box center [933, 497] width 40 height 38
type input "Lun 30 Novembre 2026"
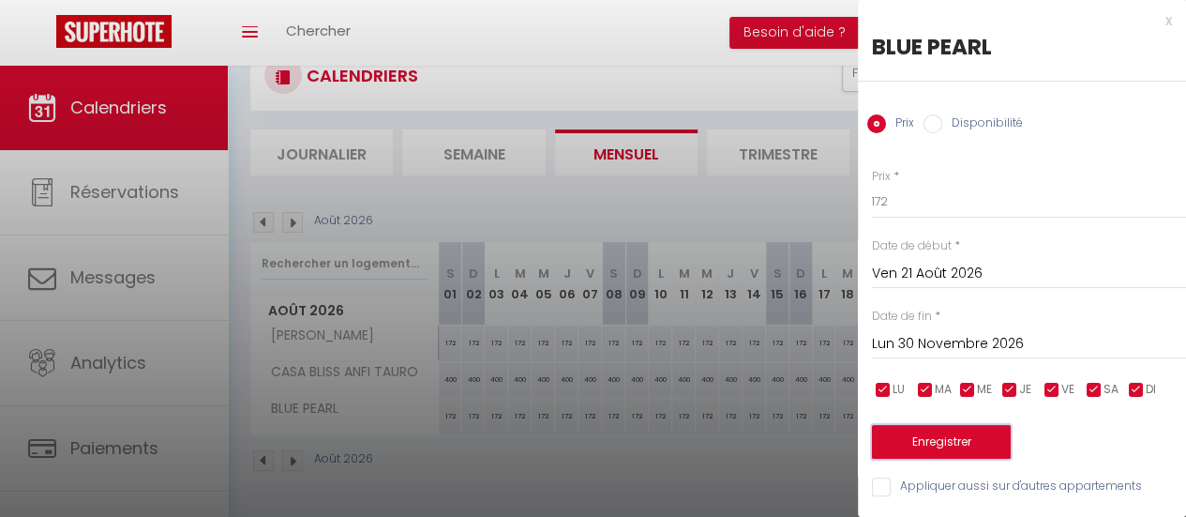
click at [943, 425] on button "Enregistrer" at bounding box center [941, 442] width 139 height 34
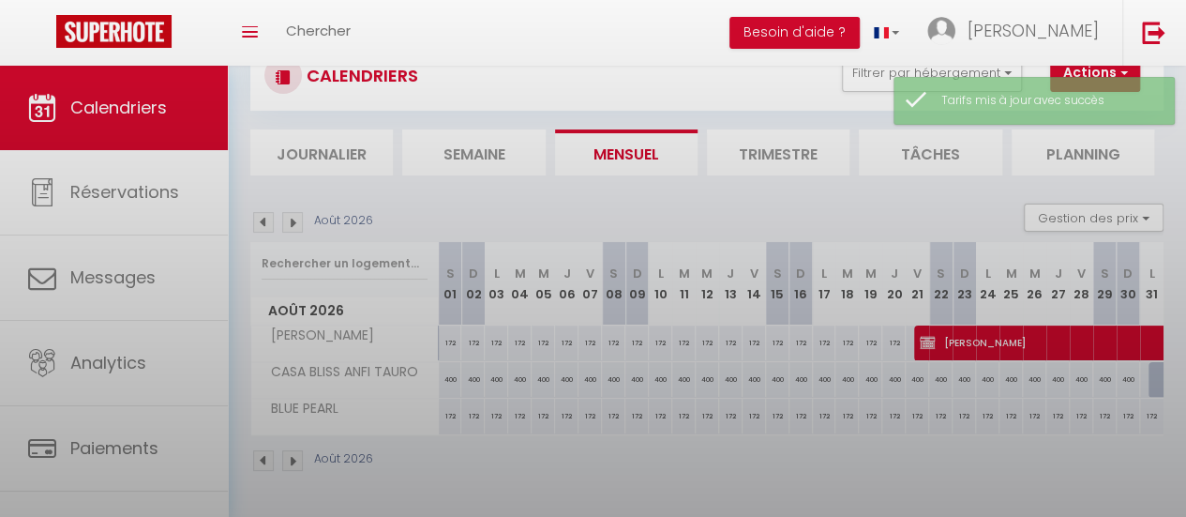
scroll to position [73, 0]
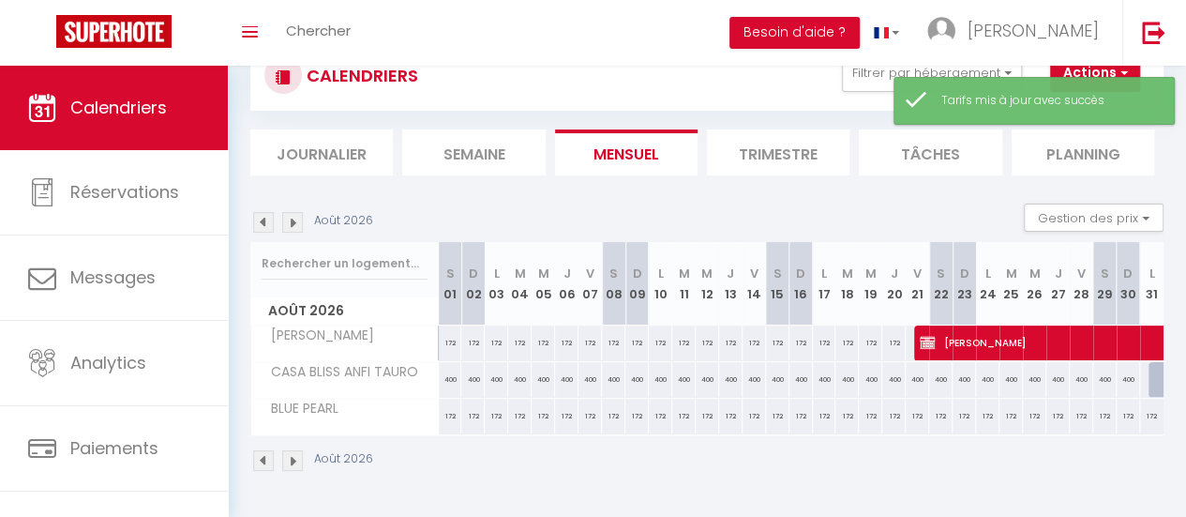
click at [293, 218] on img at bounding box center [292, 222] width 21 height 21
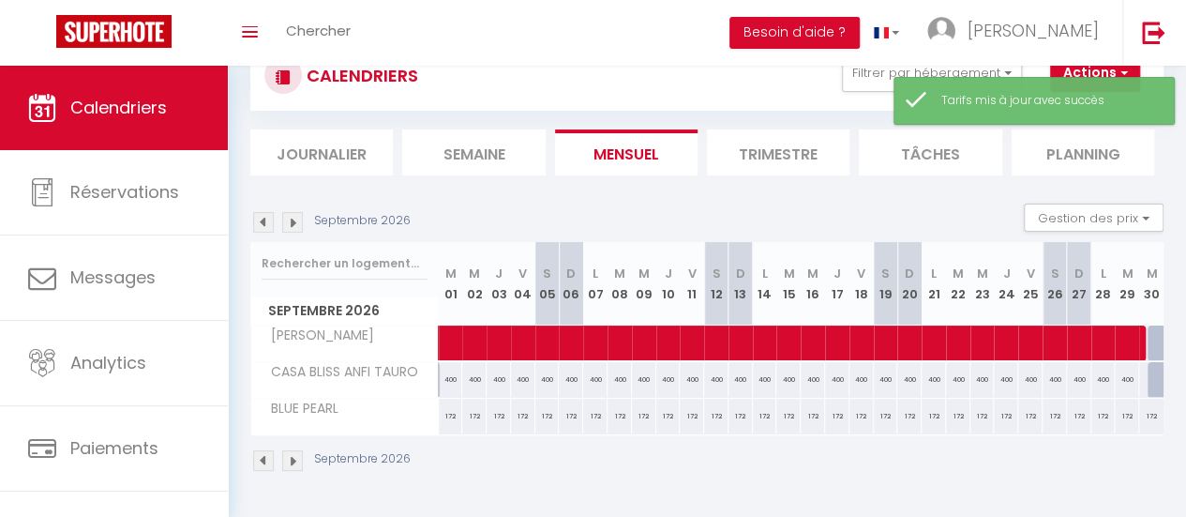
click at [293, 218] on img at bounding box center [292, 222] width 21 height 21
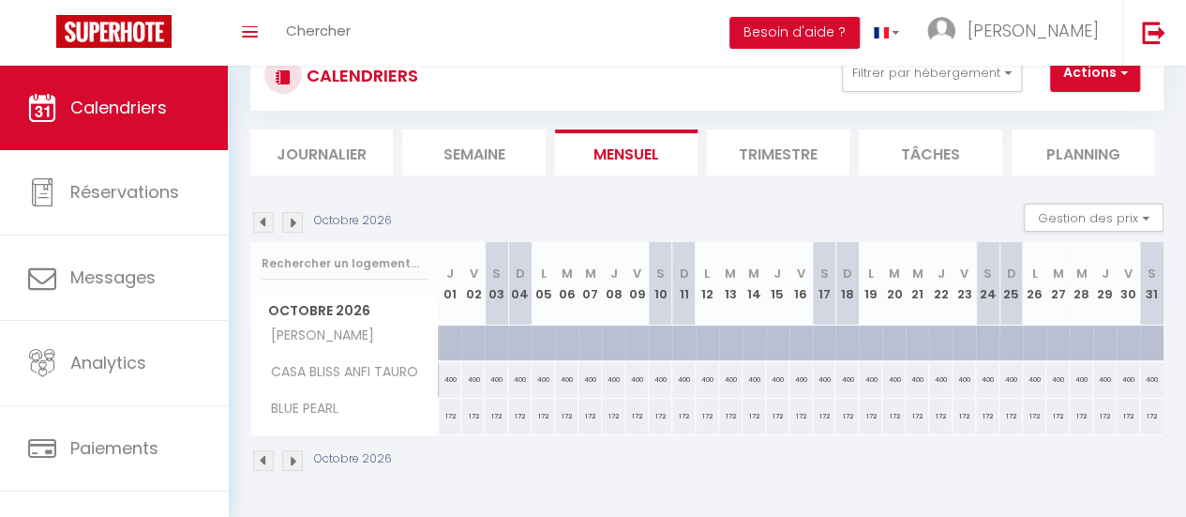
click at [443, 339] on div at bounding box center [450, 343] width 23 height 36
type input "Jeu 01 Octobre 2026"
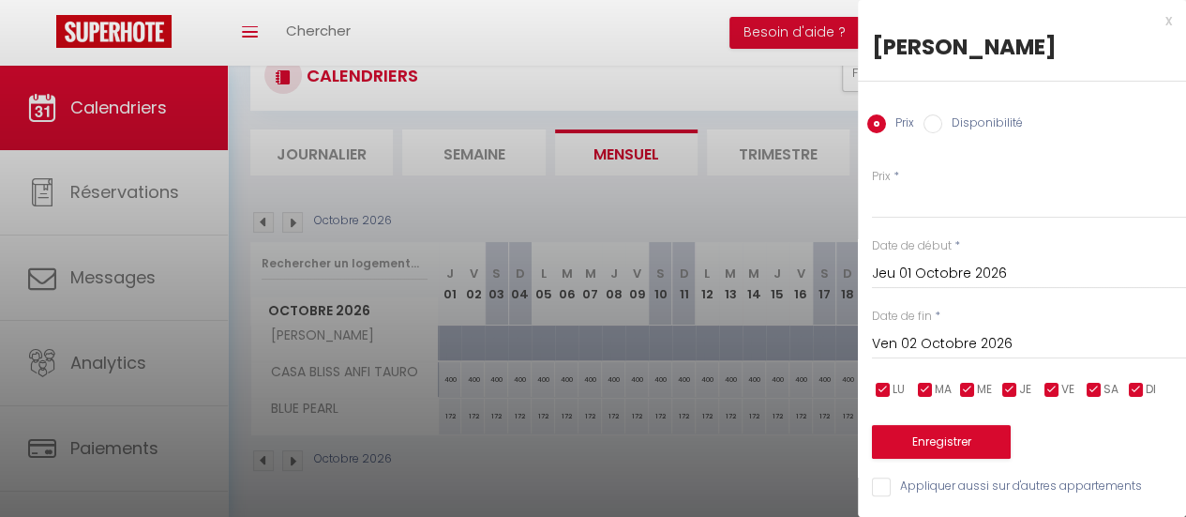
click at [925, 349] on input "Ven 02 Octobre 2026" at bounding box center [1029, 344] width 314 height 24
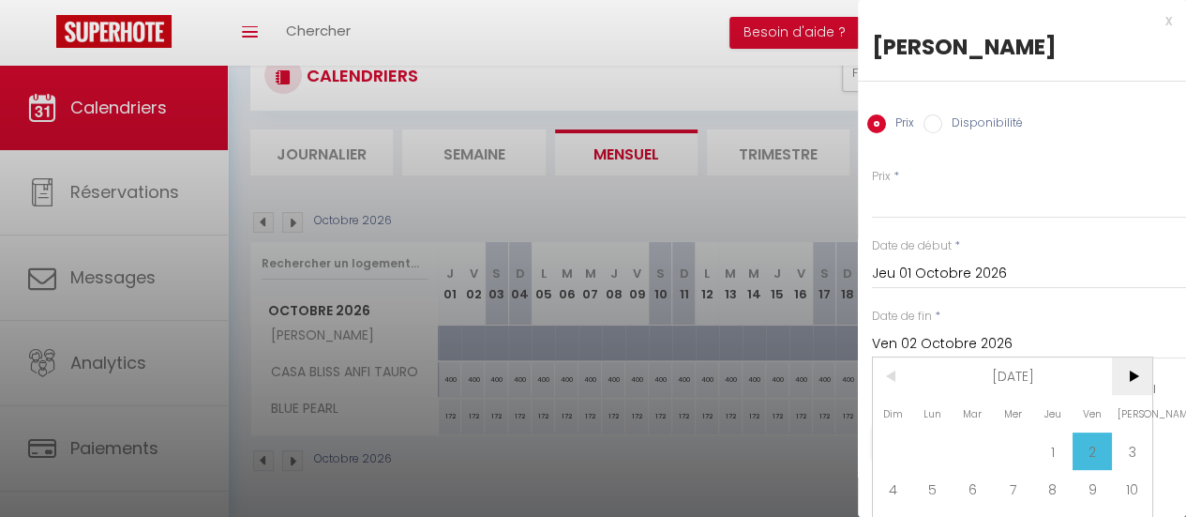
click at [1133, 374] on span ">" at bounding box center [1132, 376] width 40 height 38
click at [883, 370] on span "<" at bounding box center [893, 376] width 40 height 38
click at [1089, 484] on span "11" at bounding box center [1093, 489] width 40 height 38
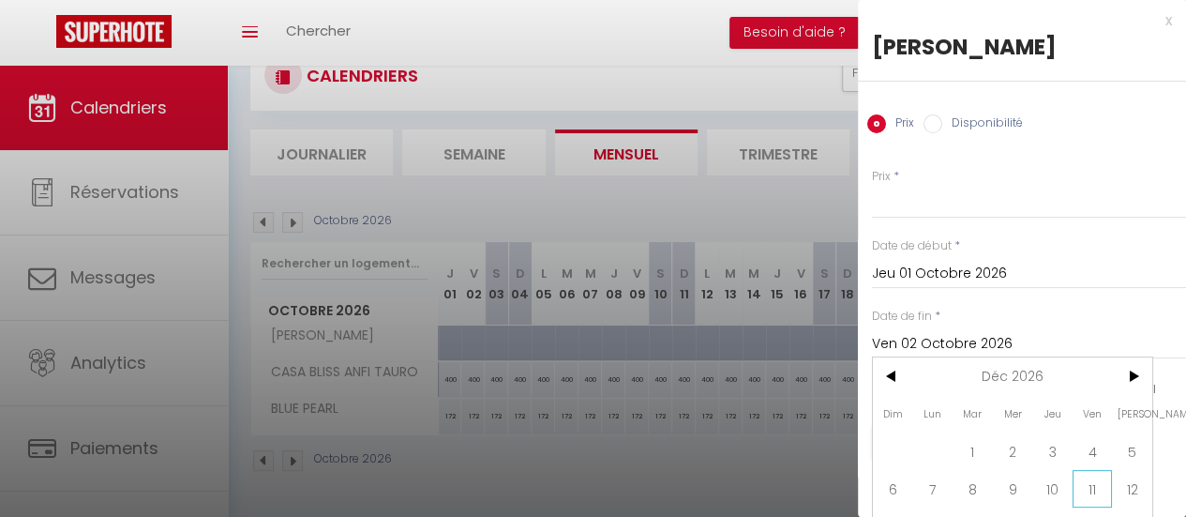
type input "[DATE]"
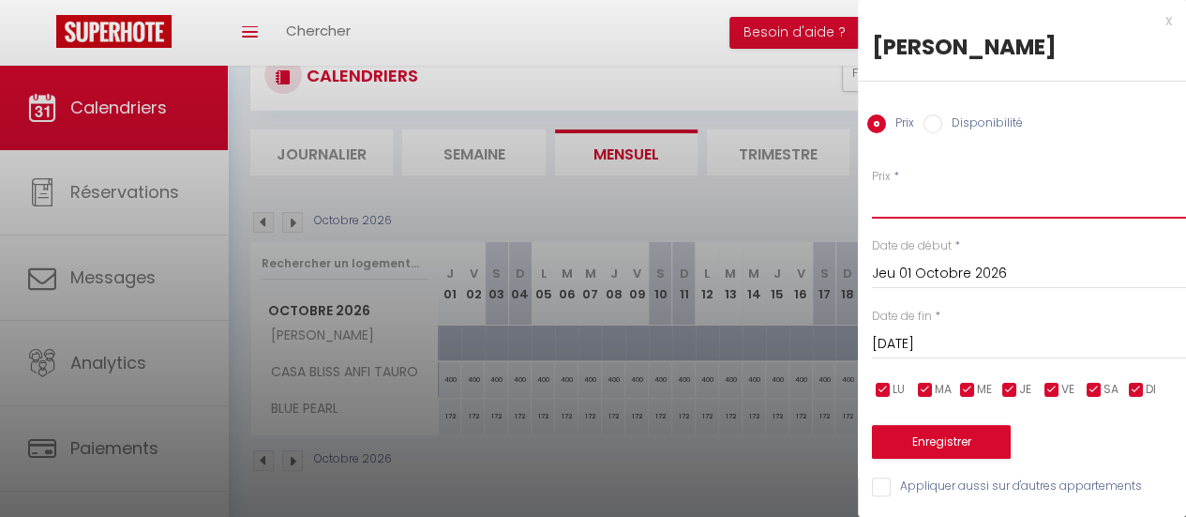
click at [887, 201] on input "Prix" at bounding box center [1029, 202] width 314 height 34
type input "177"
click at [945, 444] on button "Enregistrer" at bounding box center [941, 442] width 139 height 34
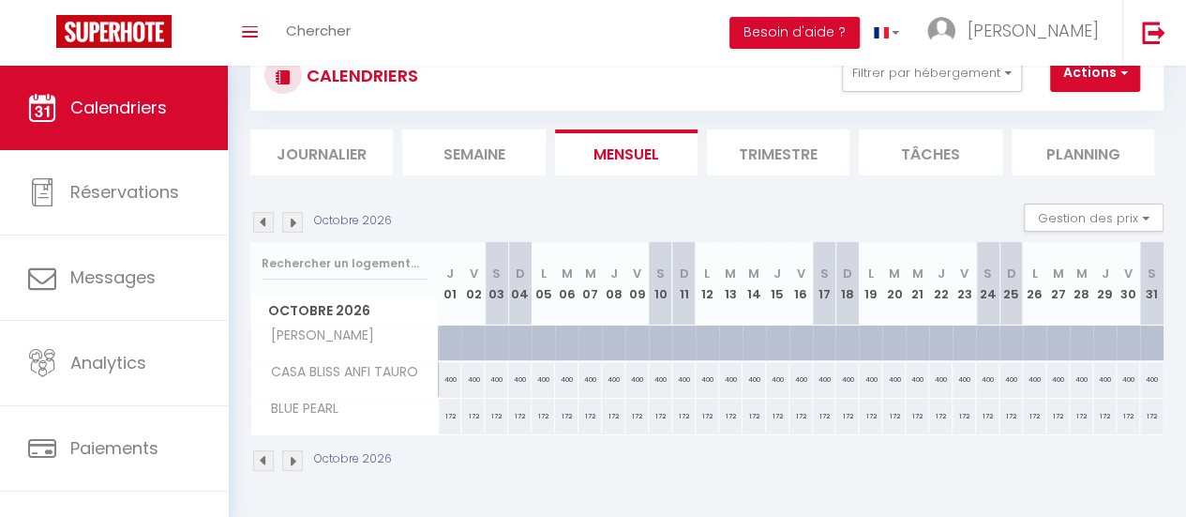
click at [814, 147] on li "Trimestre" at bounding box center [778, 152] width 143 height 46
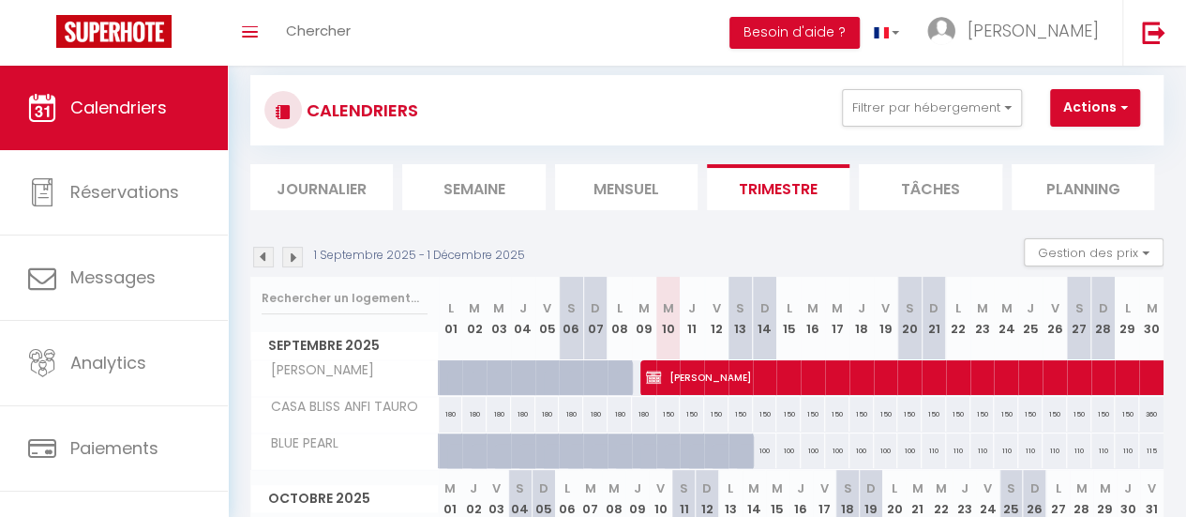
scroll to position [30, 0]
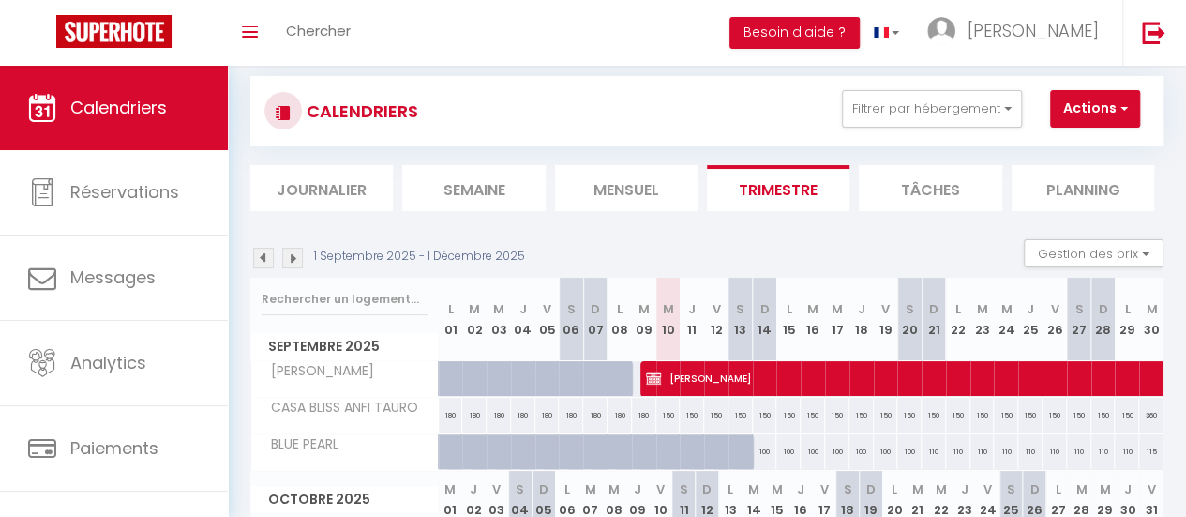
click at [289, 260] on img at bounding box center [292, 258] width 21 height 21
